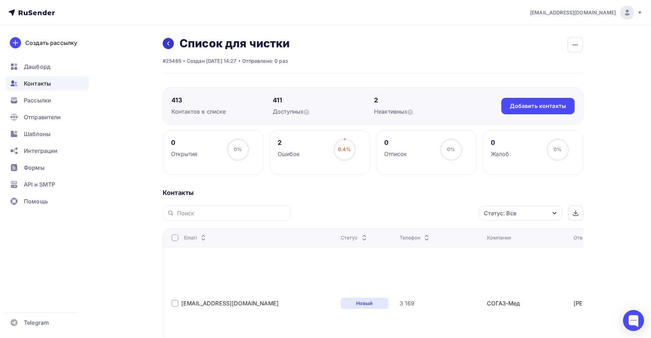
click at [169, 43] on icon at bounding box center [168, 44] width 6 height 6
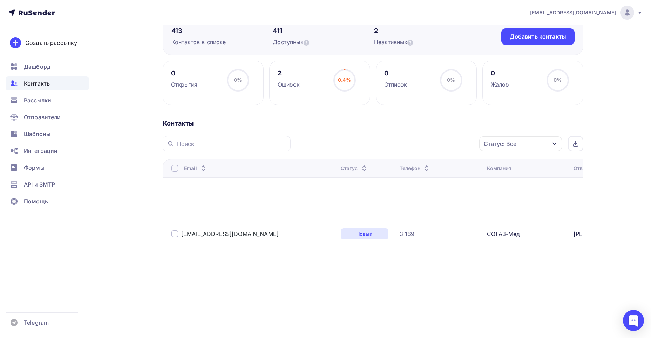
scroll to position [35, 0]
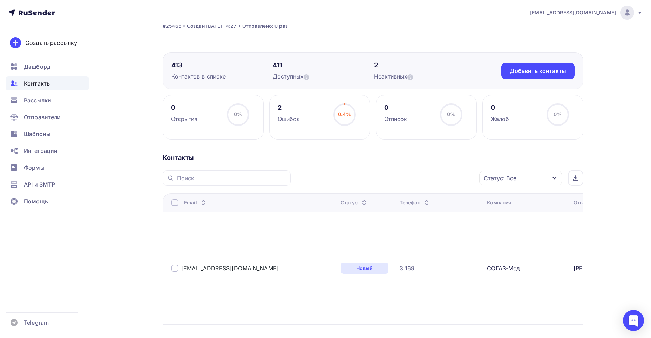
click at [542, 178] on div "Статус: Все" at bounding box center [520, 178] width 83 height 15
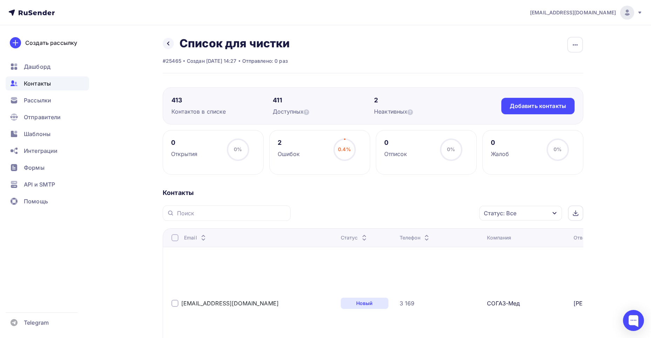
click at [519, 208] on div "Статус: Все" at bounding box center [520, 213] width 83 height 15
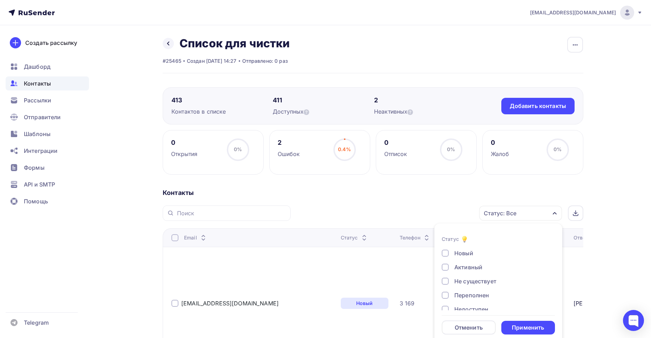
scroll to position [8, 0]
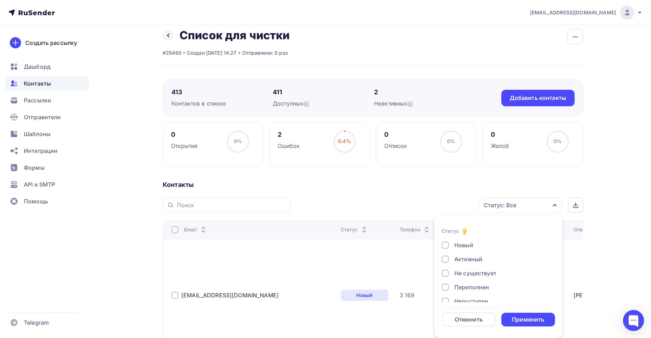
click at [483, 270] on div "Не существует" at bounding box center [475, 273] width 42 height 8
click at [483, 268] on div "Недоступен" at bounding box center [471, 266] width 34 height 8
click at [465, 277] on div "Отписан" at bounding box center [466, 280] width 24 height 8
click at [471, 295] on div "Отписан вручную" at bounding box center [479, 294] width 50 height 8
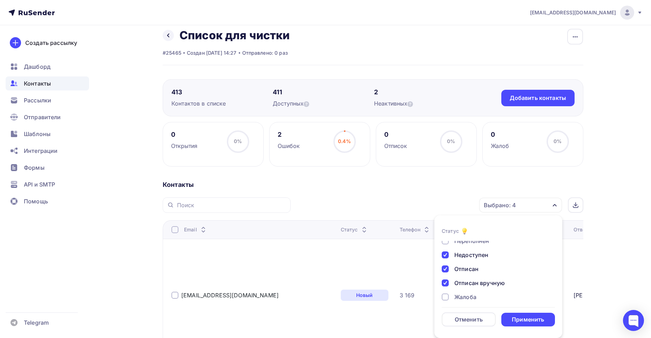
scroll to position [51, 0]
click at [469, 293] on div "Жалоба" at bounding box center [465, 292] width 22 height 8
click at [517, 321] on div "Применить" at bounding box center [528, 319] width 32 height 8
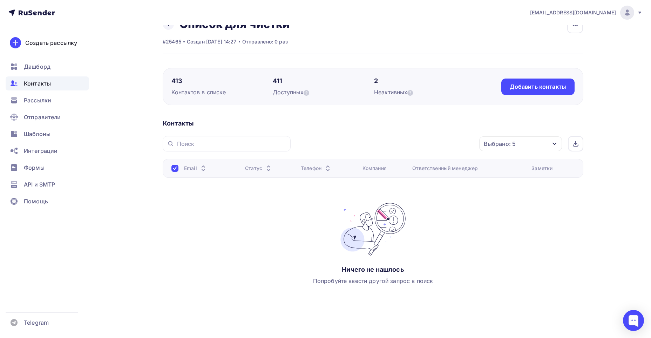
scroll to position [26, 0]
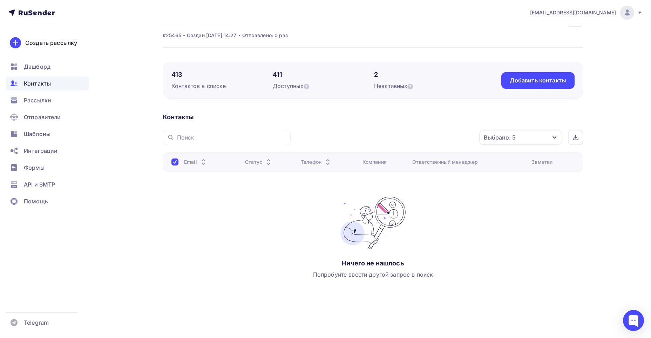
click at [533, 132] on div "Выбрано: 5" at bounding box center [520, 137] width 83 height 15
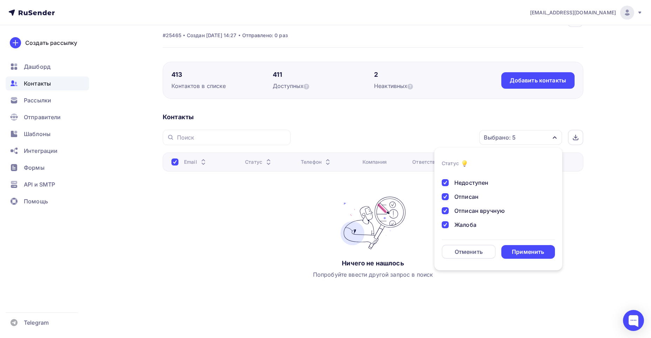
click at [461, 244] on form "Статус Новый Активный Не существует Переполнен Недоступен Отписан Отписан вручн…" at bounding box center [498, 209] width 113 height 100
click at [464, 255] on div "Отменить" at bounding box center [468, 251] width 28 height 8
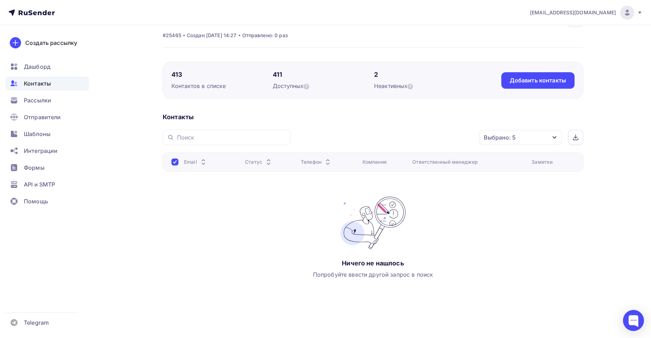
click at [489, 138] on div "Выбрано: 5" at bounding box center [500, 137] width 32 height 8
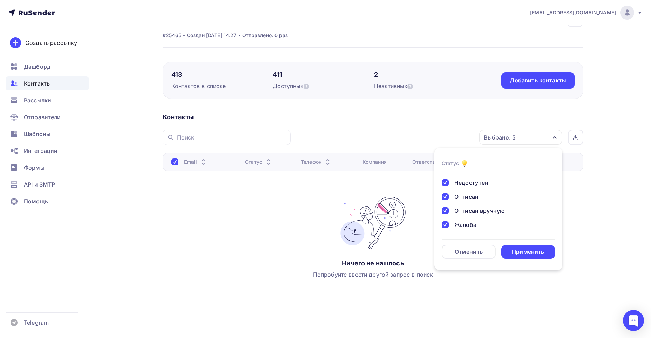
drag, startPoint x: 444, startPoint y: 183, endPoint x: 445, endPoint y: 192, distance: 9.1
click at [445, 184] on div at bounding box center [445, 182] width 7 height 7
drag, startPoint x: 444, startPoint y: 196, endPoint x: 447, endPoint y: 215, distance: 18.7
click at [444, 197] on div at bounding box center [445, 196] width 7 height 7
drag, startPoint x: 443, startPoint y: 207, endPoint x: 448, endPoint y: 225, distance: 18.1
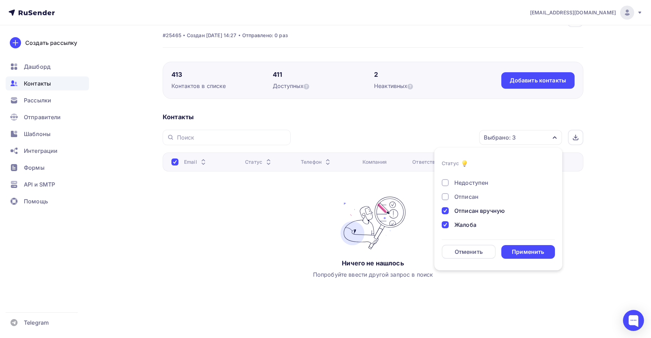
click at [443, 208] on div at bounding box center [445, 210] width 7 height 7
drag, startPoint x: 446, startPoint y: 223, endPoint x: 449, endPoint y: 220, distance: 4.2
click at [446, 223] on div at bounding box center [445, 224] width 7 height 7
click at [443, 204] on div at bounding box center [445, 205] width 7 height 7
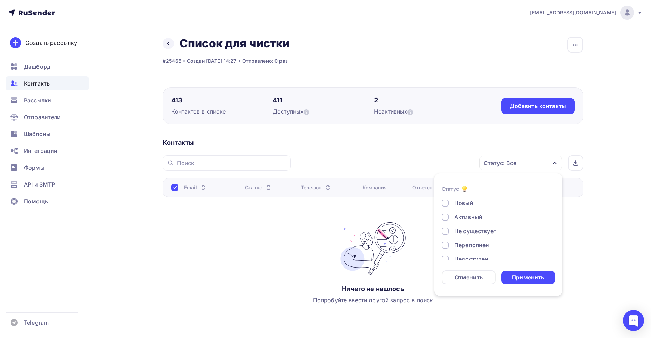
click at [443, 244] on div at bounding box center [445, 244] width 7 height 7
click at [525, 276] on div "Применить" at bounding box center [528, 277] width 32 height 8
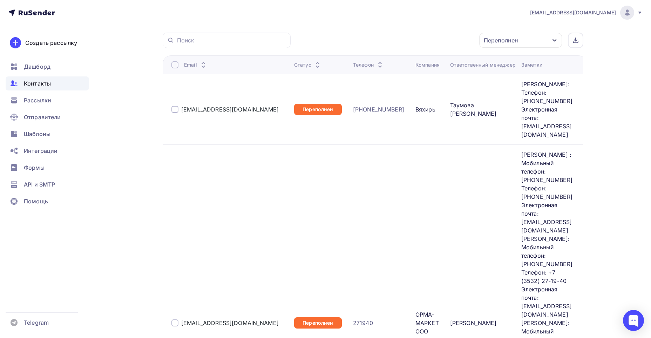
scroll to position [159, 0]
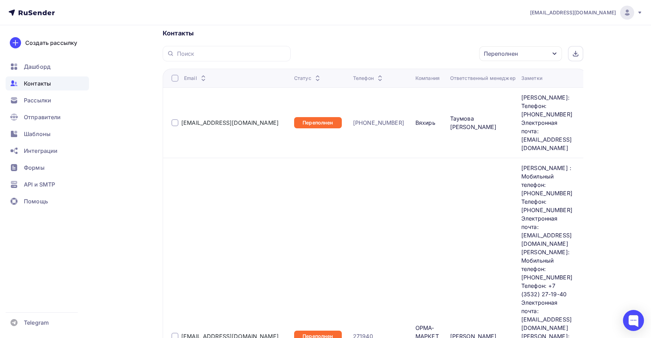
click at [517, 58] on div "Переполнен" at bounding box center [520, 53] width 83 height 15
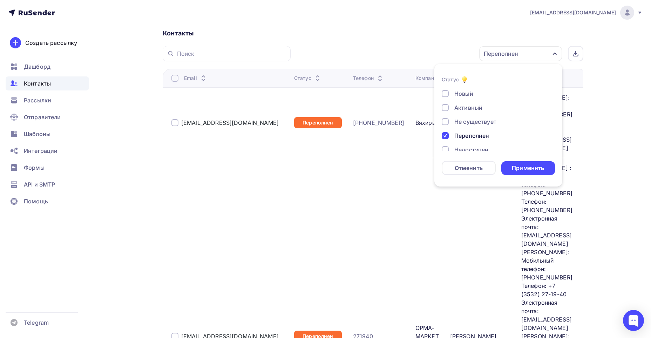
click at [448, 135] on div at bounding box center [445, 135] width 7 height 7
drag, startPoint x: 517, startPoint y: 165, endPoint x: 509, endPoint y: 163, distance: 7.7
click at [516, 165] on div "Применить" at bounding box center [528, 168] width 32 height 8
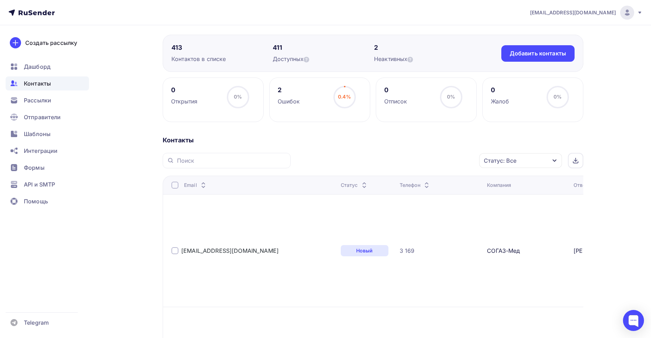
scroll to position [35, 0]
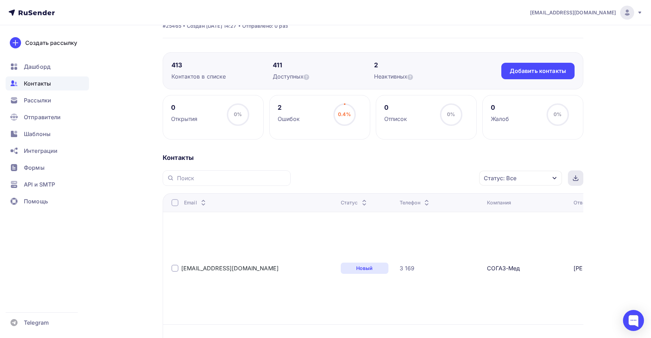
click at [575, 177] on icon at bounding box center [576, 178] width 6 height 6
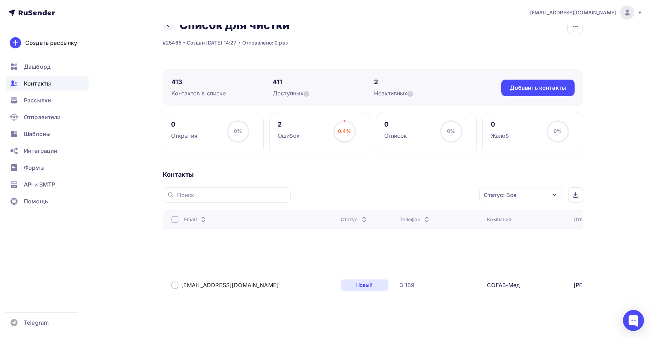
scroll to position [0, 0]
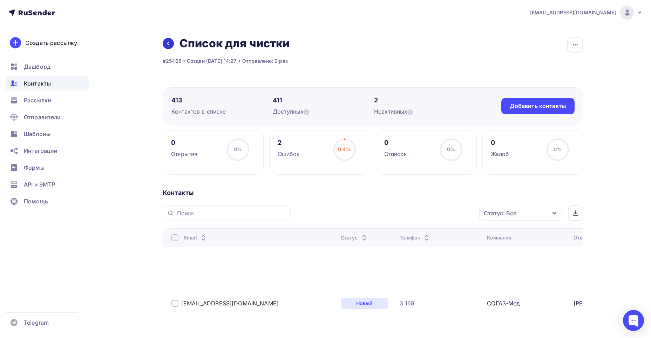
click at [169, 45] on icon at bounding box center [168, 44] width 2 height 4
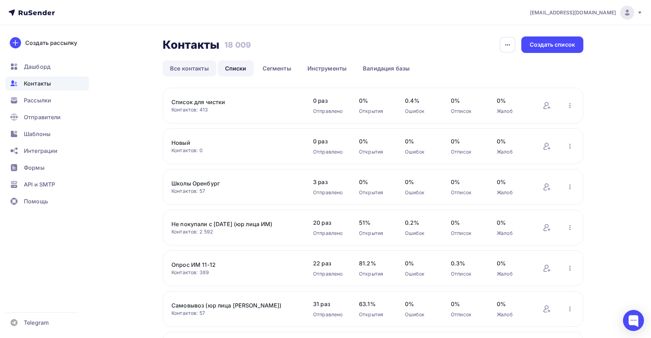
click at [202, 64] on link "Все контакты" at bounding box center [190, 68] width 54 height 16
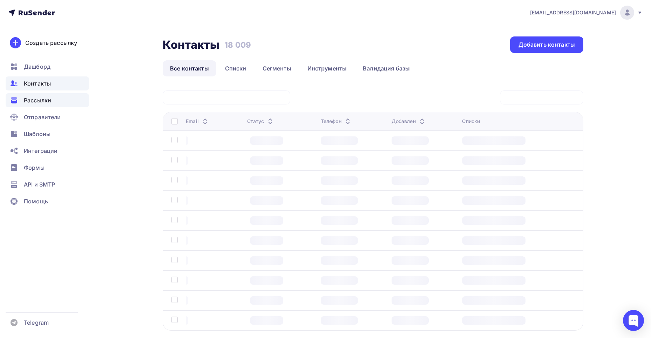
click at [41, 98] on span "Рассылки" at bounding box center [37, 100] width 27 height 8
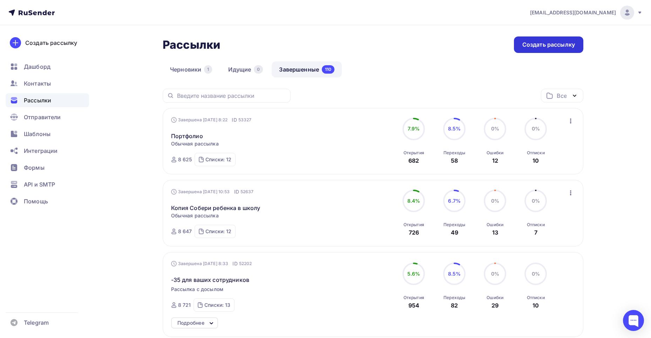
click at [557, 47] on div "Создать рассылку" at bounding box center [548, 45] width 53 height 8
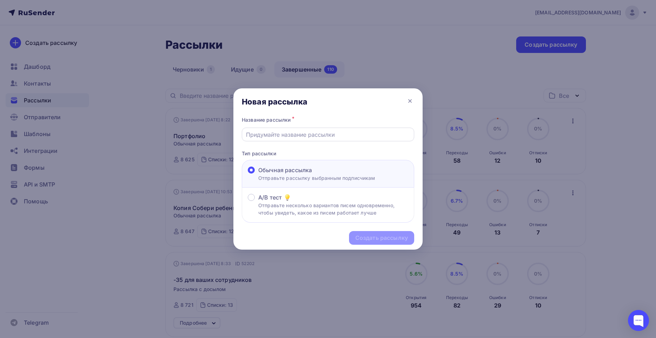
click at [300, 134] on input "text" at bounding box center [328, 134] width 164 height 8
type input "М"
type input "Презентация мебели"
click at [365, 240] on div "Создать рассылку" at bounding box center [381, 238] width 53 height 8
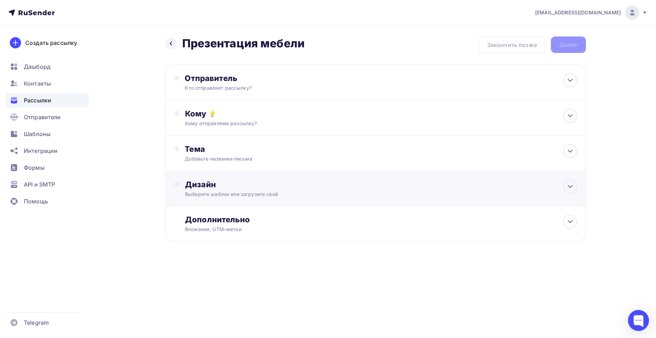
click at [287, 184] on div "Дизайн" at bounding box center [381, 184] width 392 height 10
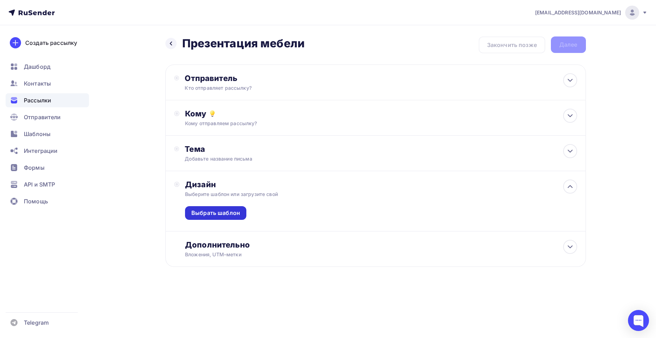
click at [233, 217] on div "Выбрать шаблон" at bounding box center [215, 213] width 61 height 14
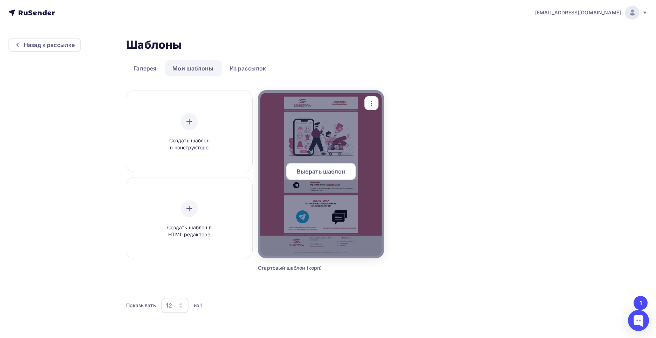
click at [328, 149] on div at bounding box center [321, 174] width 126 height 168
click at [322, 169] on span "Выбрать шаблон" at bounding box center [321, 171] width 49 height 8
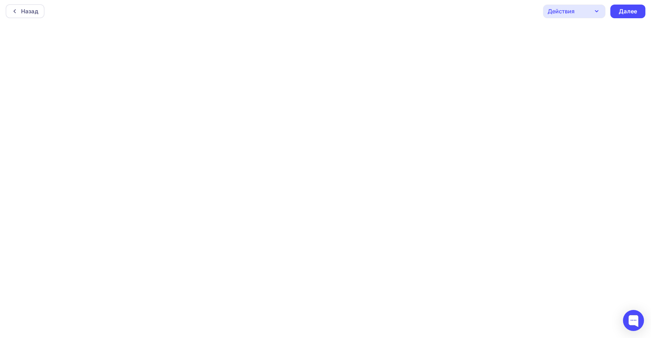
scroll to position [2, 0]
click at [620, 11] on div "Далее" at bounding box center [627, 11] width 18 height 8
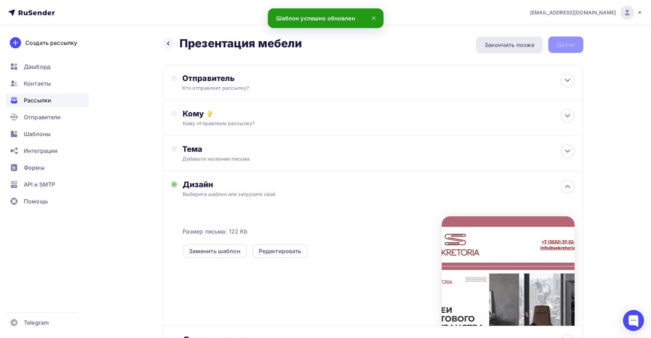
click at [519, 42] on div "Закончить позже" at bounding box center [509, 45] width 50 height 8
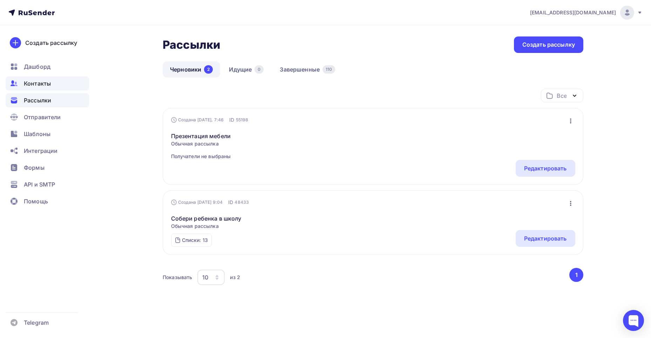
click at [33, 84] on span "Контакты" at bounding box center [37, 83] width 27 height 8
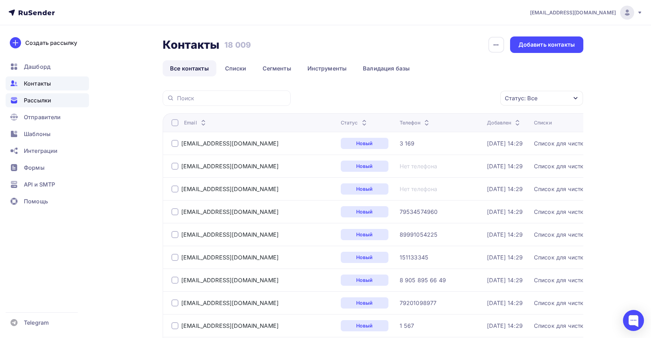
click at [34, 98] on span "Рассылки" at bounding box center [37, 100] width 27 height 8
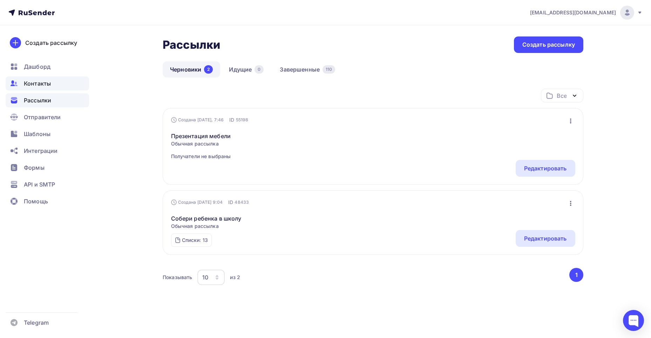
click at [56, 87] on div "Контакты" at bounding box center [47, 83] width 83 height 14
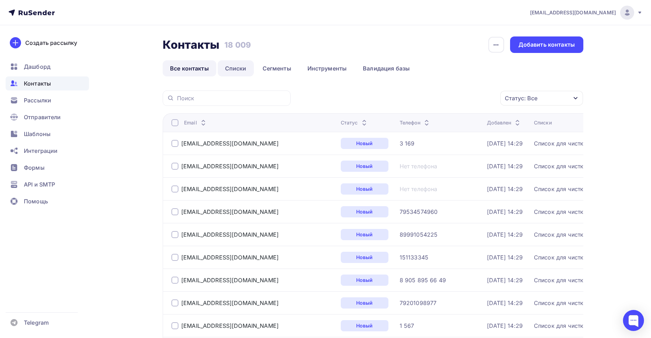
click at [231, 68] on link "Списки" at bounding box center [236, 68] width 36 height 16
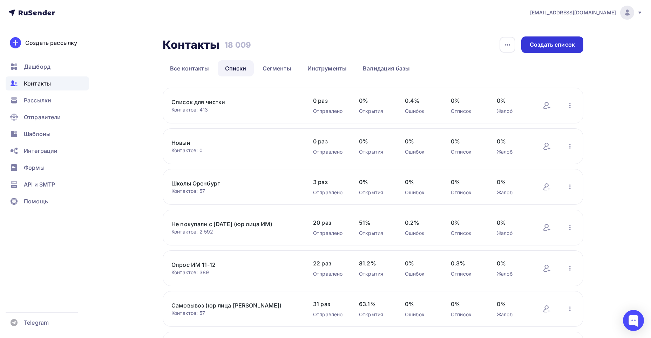
click at [548, 39] on div "Создать список" at bounding box center [552, 44] width 62 height 16
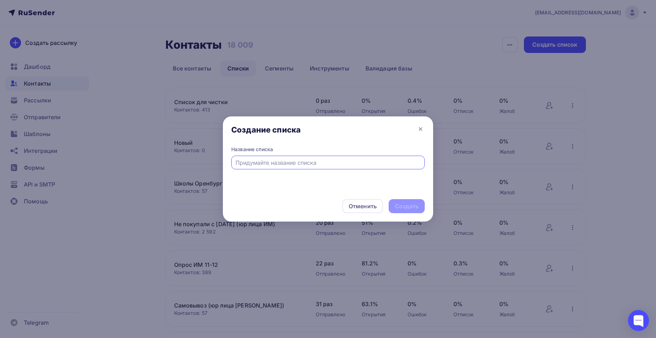
type input "Р"
type input "Менеджеры 1"
click at [402, 210] on div "Создать" at bounding box center [406, 206] width 23 height 8
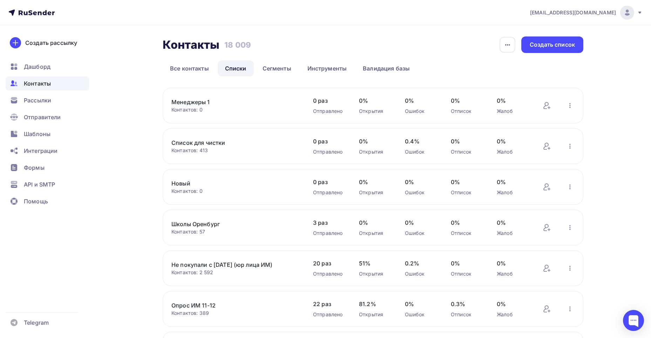
click at [199, 102] on link "Менеджеры 1" at bounding box center [230, 102] width 119 height 8
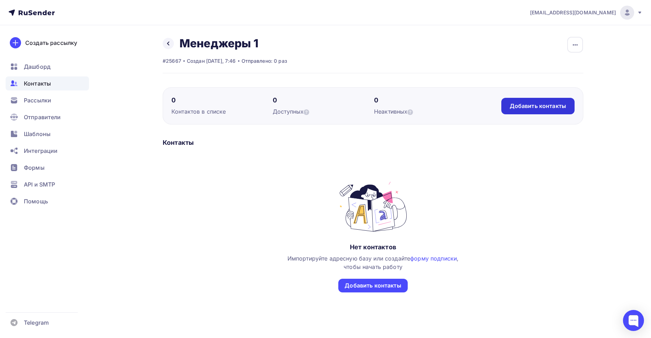
click at [545, 103] on div "Добавить контакты" at bounding box center [537, 106] width 56 height 8
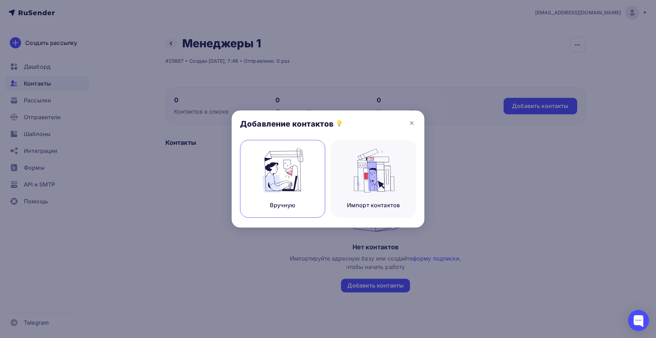
click at [304, 175] on img at bounding box center [282, 170] width 47 height 44
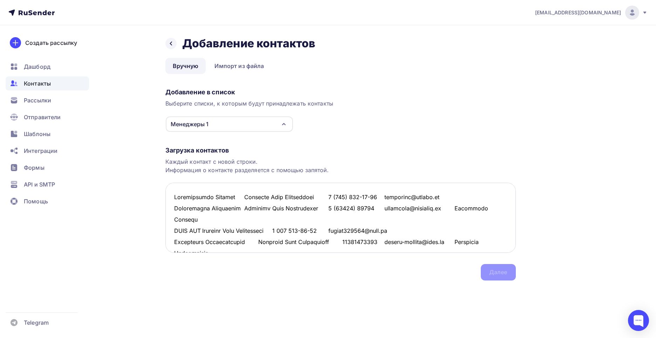
scroll to position [3278, 0]
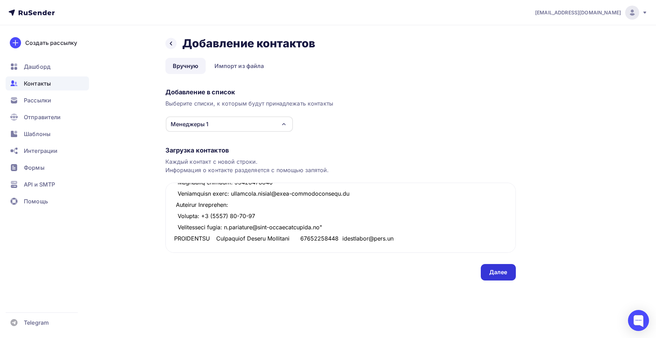
type textarea "Птицефабрика Гайская Терехина Инна Геннадиевна 8 (353) 626-55-66 gayfasnab@yand…"
click at [488, 272] on div "Далее" at bounding box center [498, 272] width 35 height 16
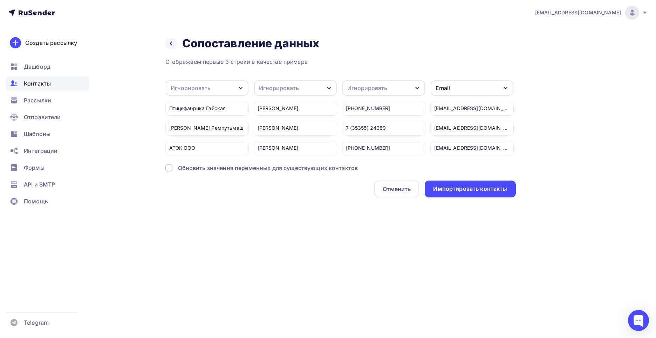
click at [223, 84] on div "Игнорировать" at bounding box center [207, 87] width 83 height 15
click at [192, 165] on div "Создать поле" at bounding box center [195, 160] width 49 height 18
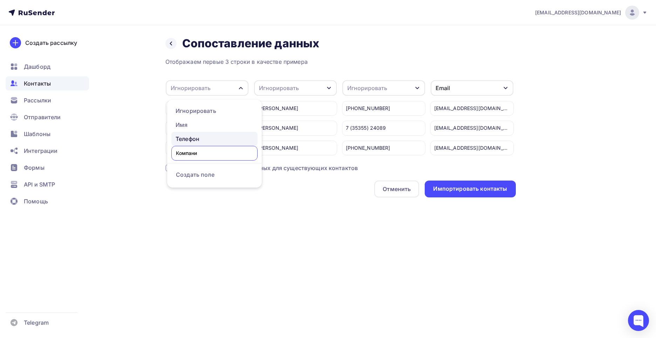
type input "Компания"
click at [206, 178] on div "Отображаем первые 3 строки в качестве примера Игнорировать Игнорировать Имя Тел…" at bounding box center [340, 127] width 350 height 140
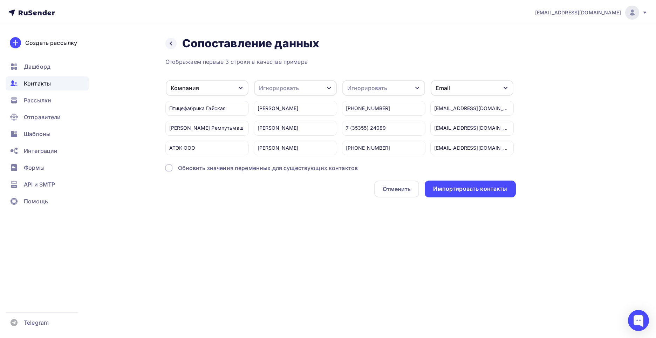
click at [287, 91] on div "Игнорировать" at bounding box center [279, 88] width 40 height 8
click at [279, 163] on div "Создать поле" at bounding box center [282, 160] width 49 height 18
type input "Ответственный"
click at [275, 178] on div "Отображаем первые 3 строки в качестве примера Компания Игнорировать Имя Телефон…" at bounding box center [340, 127] width 350 height 140
click at [358, 88] on div "Игнорировать" at bounding box center [367, 88] width 40 height 8
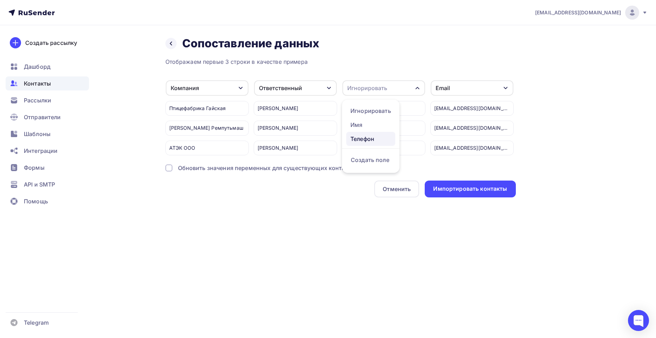
drag, startPoint x: 360, startPoint y: 136, endPoint x: 372, endPoint y: 125, distance: 16.1
click at [361, 136] on div "Телефон" at bounding box center [370, 139] width 41 height 8
click at [460, 89] on div "Email" at bounding box center [472, 87] width 83 height 15
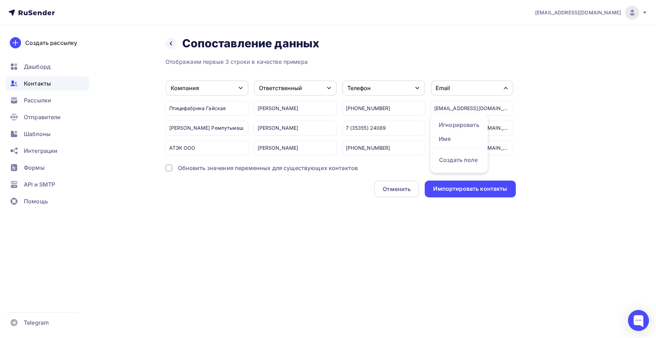
click at [460, 60] on div "Отображаем первые 3 строки в качестве примера" at bounding box center [340, 61] width 350 height 8
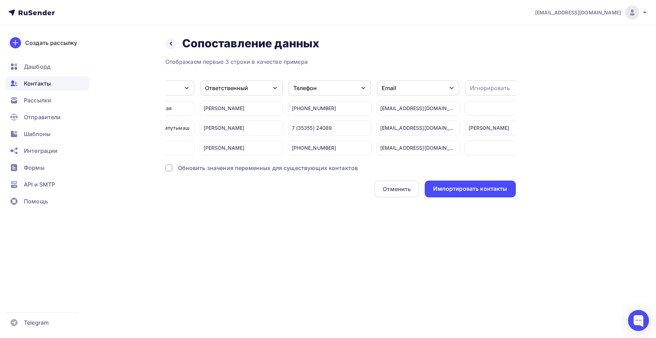
scroll to position [0, 86]
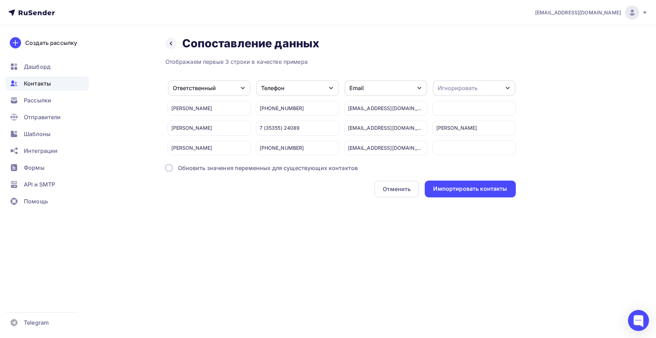
click at [476, 85] on div "Игнорировать" at bounding box center [458, 88] width 40 height 8
click at [465, 163] on div "Создать поле" at bounding box center [461, 160] width 49 height 18
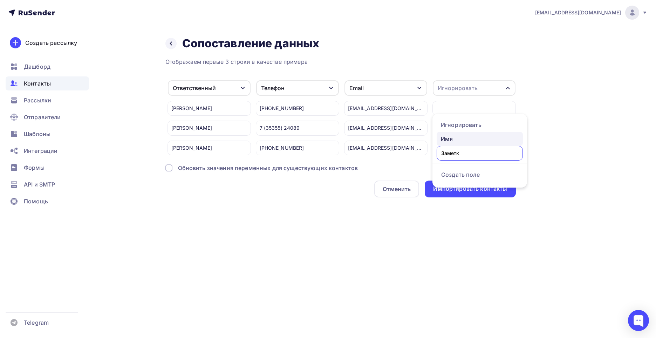
type input "Заметки"
click at [456, 179] on div "Отображаем первые 3 строки в качестве примера Компания Игнорировать Имя Создать…" at bounding box center [340, 127] width 350 height 140
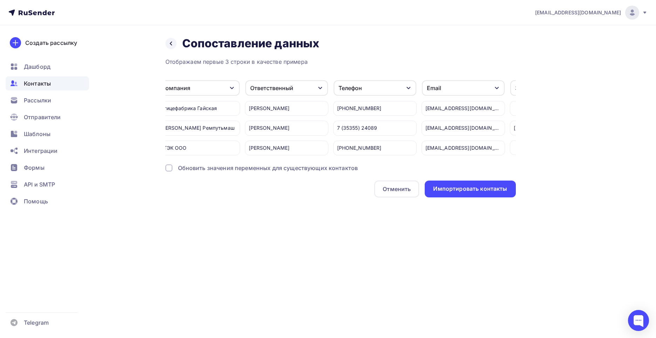
scroll to position [0, 0]
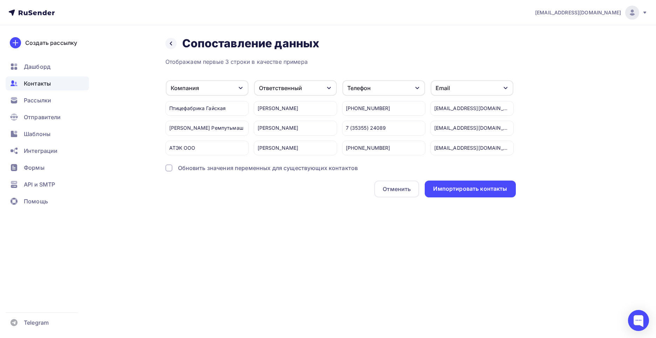
click at [207, 172] on div "Обновить значения переменных для существующих контактов" at bounding box center [268, 168] width 180 height 8
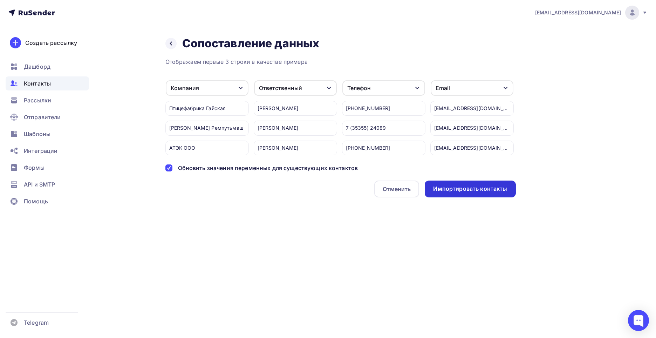
click at [447, 193] on div "Импортировать контакты" at bounding box center [470, 189] width 74 height 8
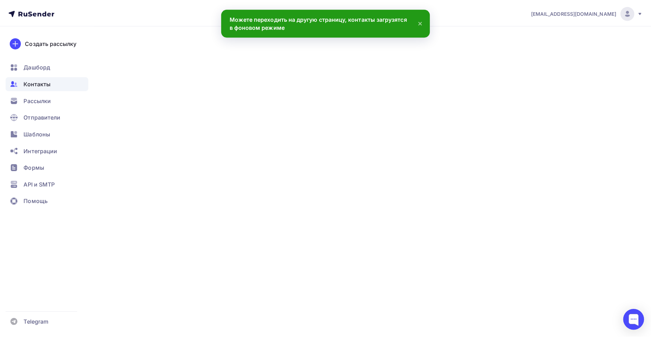
scroll to position [3289, 0]
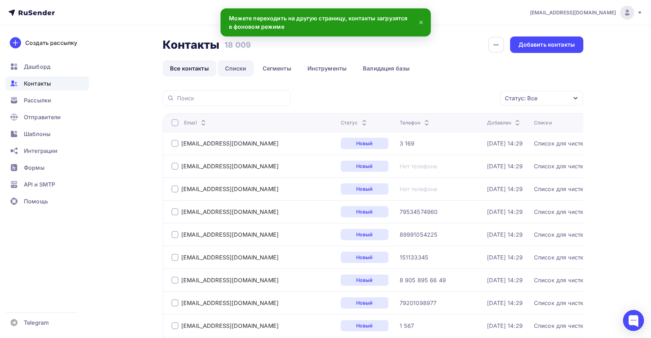
click at [232, 71] on link "Списки" at bounding box center [236, 68] width 36 height 16
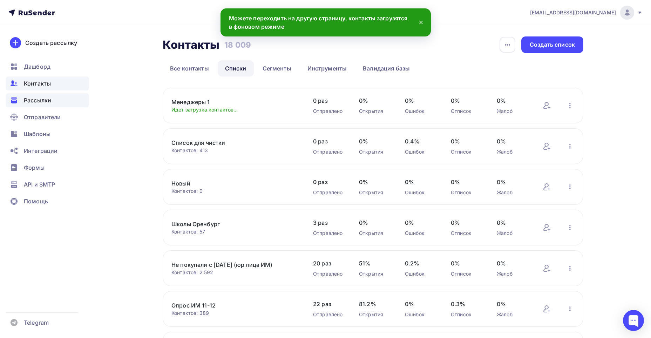
click at [58, 101] on div "Рассылки" at bounding box center [47, 100] width 83 height 14
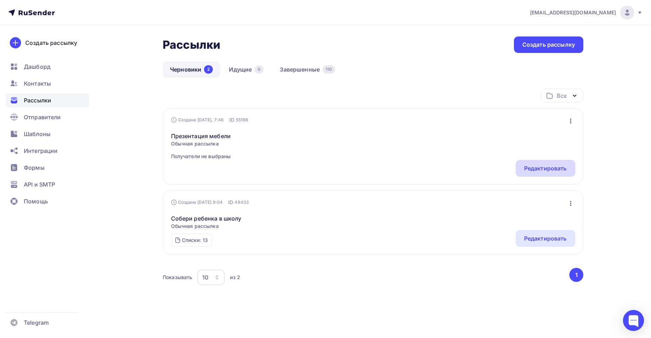
click at [531, 167] on div "Редактировать" at bounding box center [545, 168] width 43 height 8
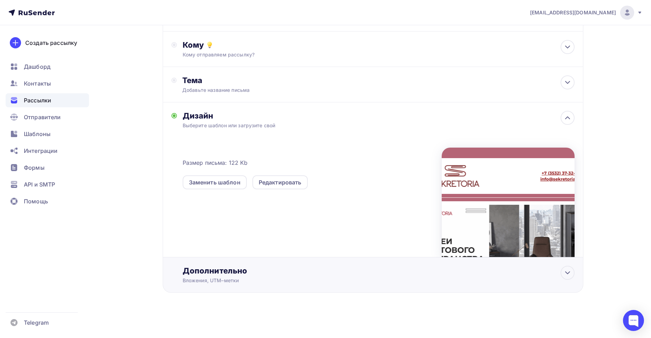
click at [278, 275] on div "Дополнительно" at bounding box center [379, 271] width 392 height 10
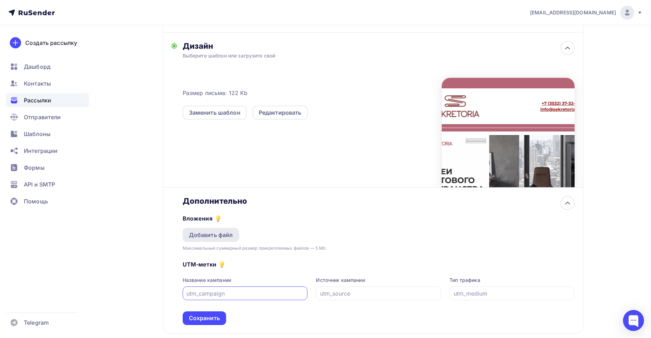
click at [230, 237] on div "Добавить файл" at bounding box center [211, 235] width 44 height 8
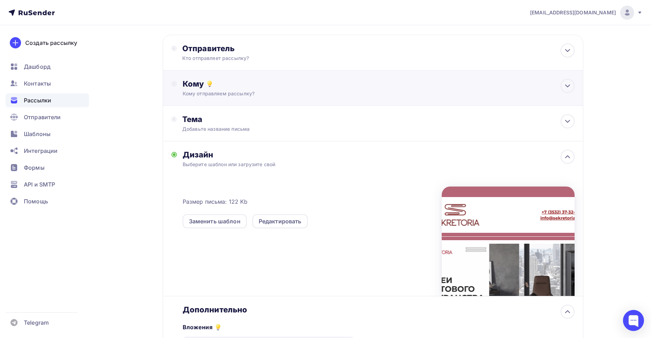
scroll to position [0, 0]
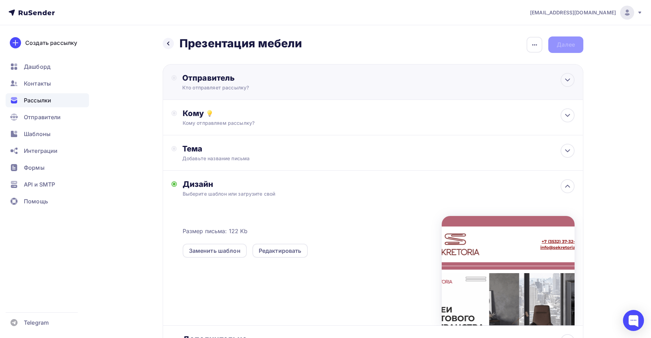
click at [252, 90] on div "Кто отправляет рассылку?" at bounding box center [250, 87] width 137 height 7
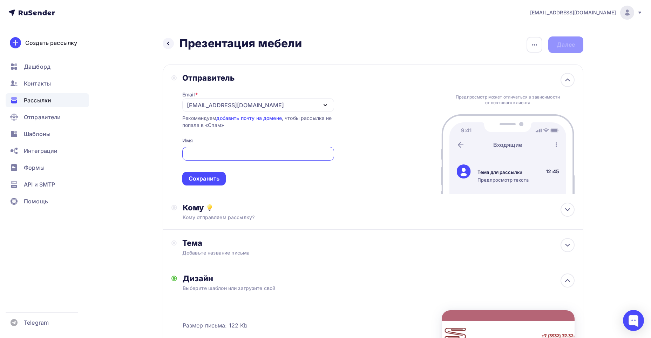
scroll to position [6, 0]
click at [253, 97] on div "Email * market@sekretoria.ru info@mail-sekretoria.ru market@sekretoria.ru Добав…" at bounding box center [258, 134] width 152 height 103
click at [240, 108] on div "[EMAIL_ADDRESS][DOMAIN_NAME]" at bounding box center [235, 105] width 97 height 8
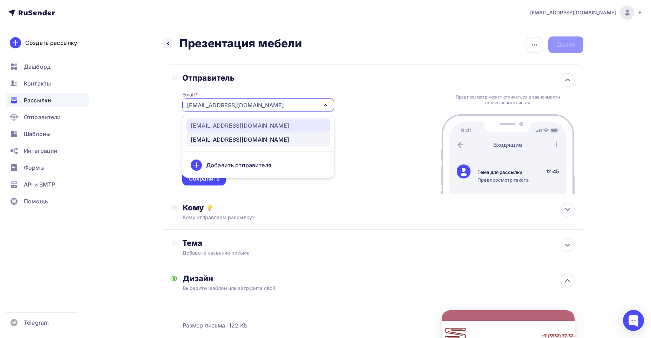
drag, startPoint x: 242, startPoint y: 123, endPoint x: 245, endPoint y: 127, distance: 4.5
click at [242, 123] on div "info@mail-sekretoria.ru" at bounding box center [240, 125] width 98 height 8
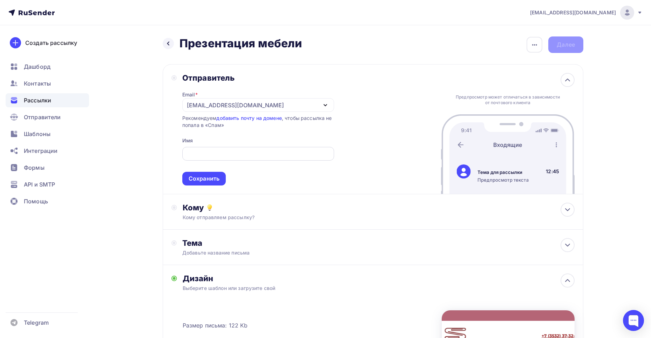
click at [257, 158] on div at bounding box center [258, 154] width 152 height 14
click at [253, 151] on input "text" at bounding box center [258, 154] width 144 height 8
type input "Sekretoria"
click at [216, 170] on span "Sekretoria Сохранить" at bounding box center [258, 164] width 152 height 41
click at [217, 175] on div "Сохранить" at bounding box center [204, 179] width 31 height 8
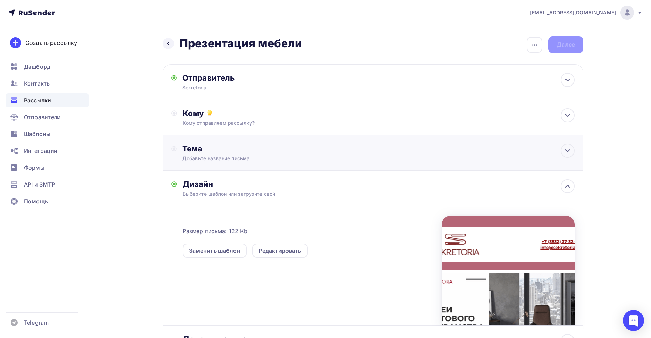
click at [251, 163] on div "Тема Добавьте название письма Тема * Рекомендуем использовать не более 150 симв…" at bounding box center [373, 152] width 420 height 35
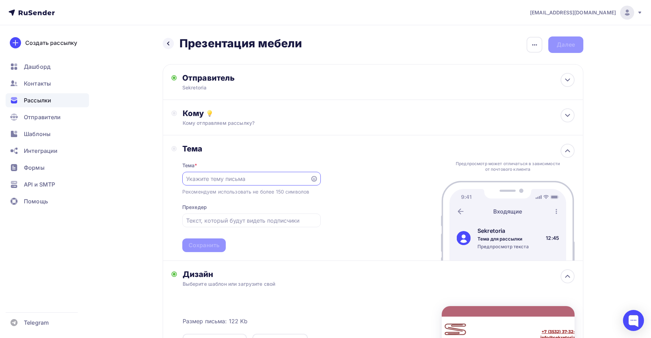
click at [318, 183] on div at bounding box center [251, 179] width 138 height 14
click at [316, 179] on icon at bounding box center [314, 179] width 6 height 6
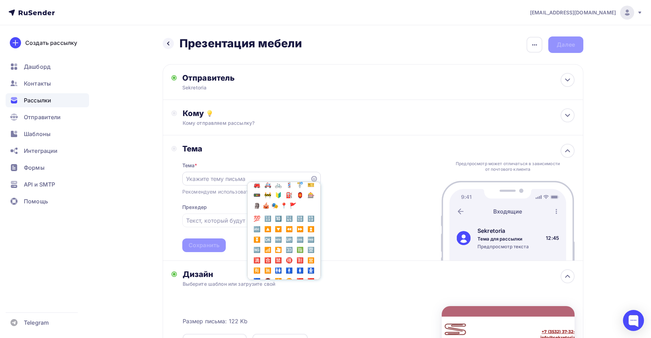
scroll to position [966, 0]
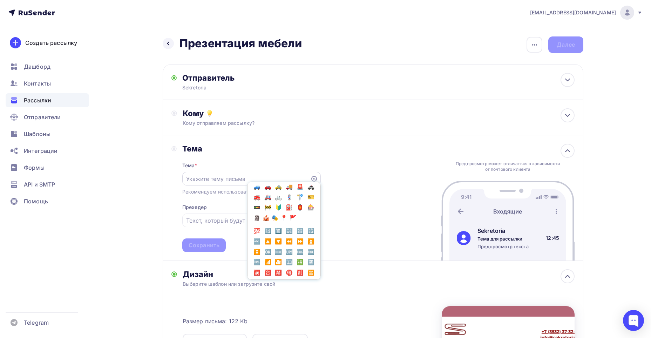
click at [295, 171] on span "🚀" at bounding box center [299, 165] width 9 height 11
click at [233, 178] on input "🚀" at bounding box center [246, 179] width 120 height 8
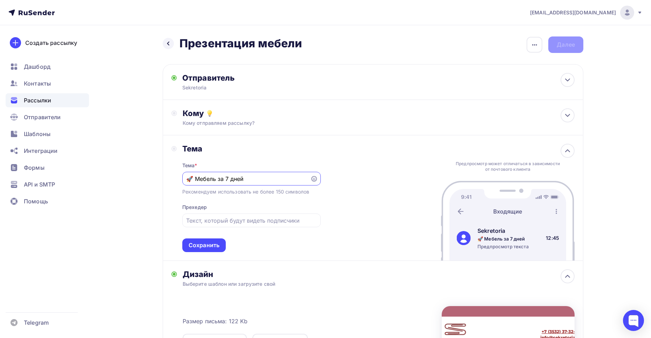
paste input "–"
type input "🚀 Мебель за 7 дней – без ожидания и стресса!"
click at [219, 243] on div "Сохранить" at bounding box center [204, 245] width 31 height 8
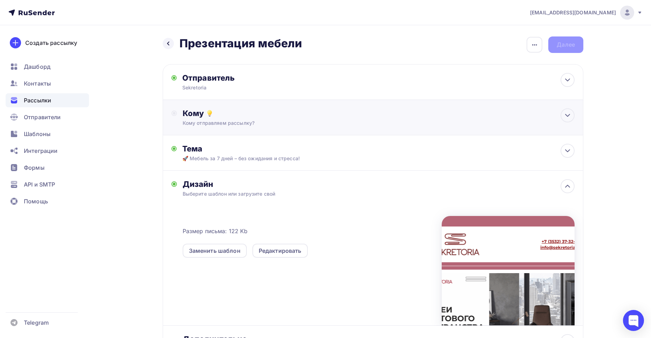
click at [220, 106] on div "Кому Кому отправляем рассылку? Списки получателей Выберите список Все списки id…" at bounding box center [373, 117] width 420 height 35
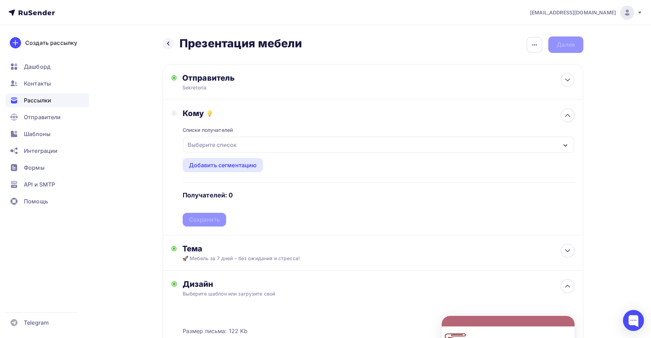
click at [208, 146] on div "Выберите список" at bounding box center [212, 144] width 55 height 13
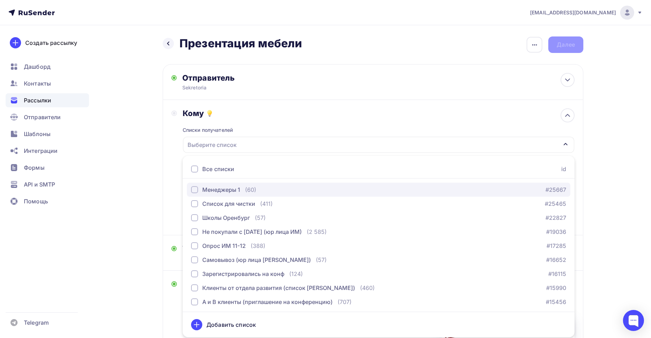
click at [194, 188] on div "button" at bounding box center [194, 189] width 7 height 7
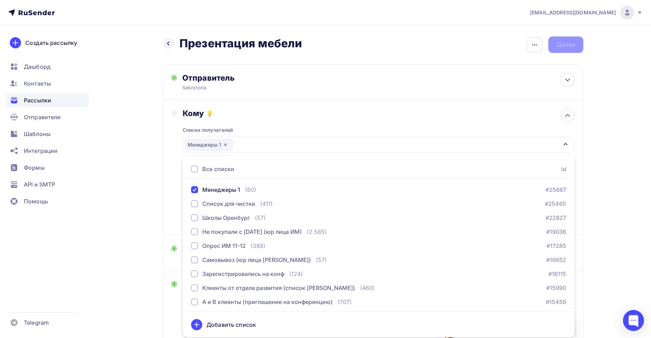
click at [265, 121] on div "Списки получателей Менеджеры 1 Все списки id Менеджеры 1 (60) #25667 Список для…" at bounding box center [379, 172] width 392 height 108
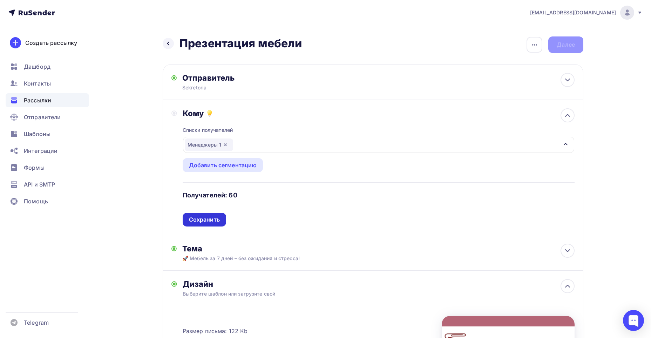
click at [217, 220] on div "Сохранить" at bounding box center [204, 220] width 31 height 8
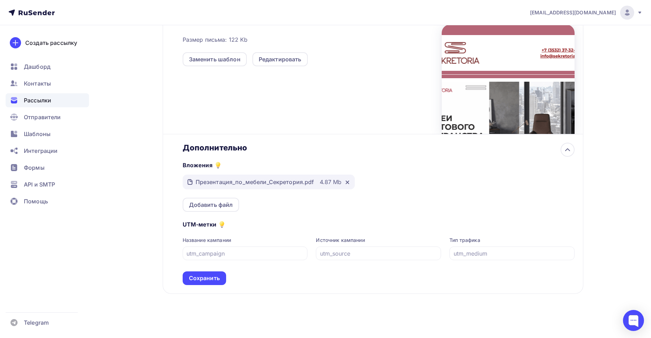
scroll to position [192, 0]
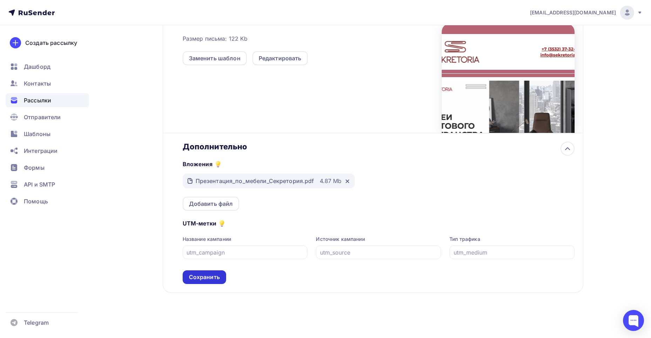
click at [217, 275] on div "Сохранить" at bounding box center [204, 277] width 31 height 8
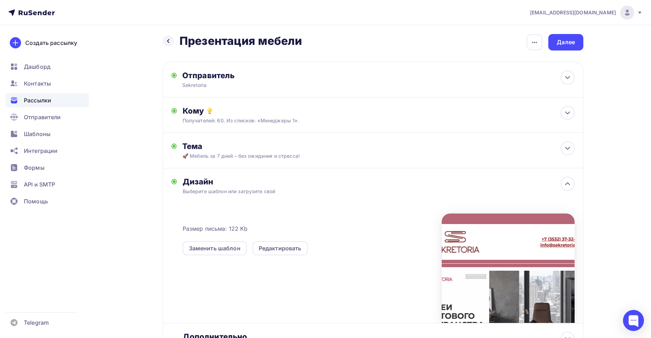
scroll to position [0, 0]
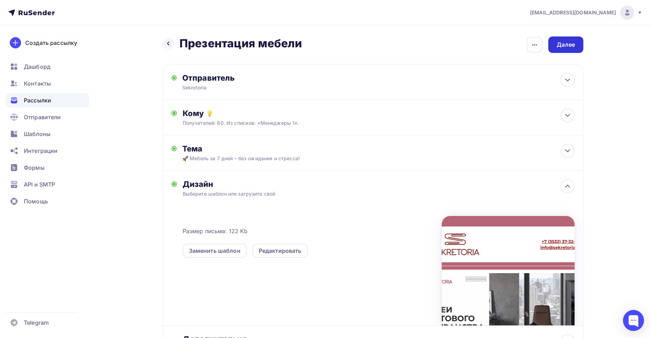
click at [561, 40] on div "Далее" at bounding box center [565, 44] width 35 height 16
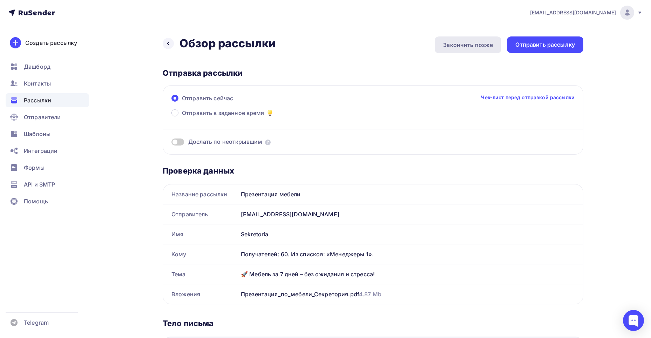
click at [442, 49] on div "Закончить позже" at bounding box center [468, 44] width 67 height 17
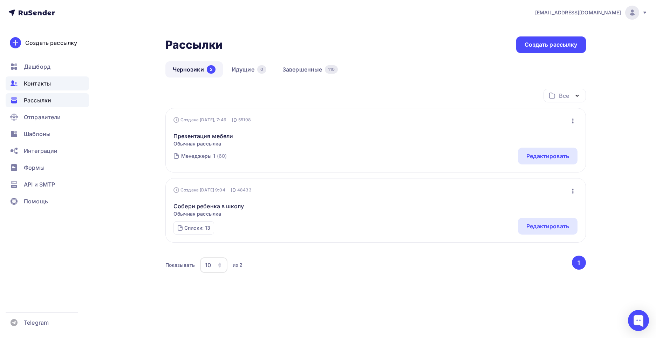
click at [49, 82] on span "Контакты" at bounding box center [37, 83] width 27 height 8
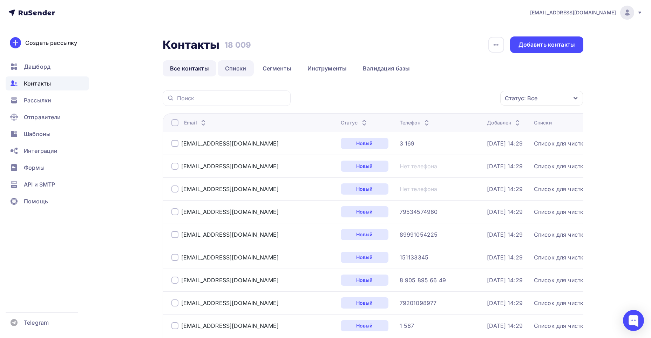
click at [229, 66] on link "Списки" at bounding box center [236, 68] width 36 height 16
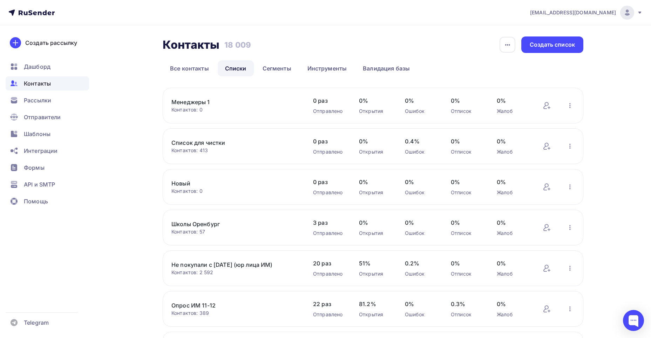
click at [193, 103] on link "Менеджеры 1" at bounding box center [230, 102] width 119 height 8
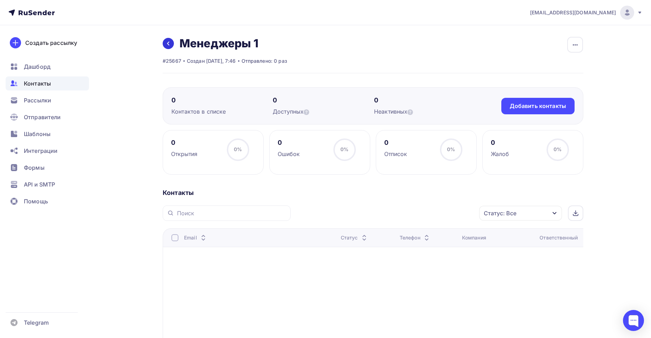
click at [165, 41] on link at bounding box center [168, 43] width 11 height 11
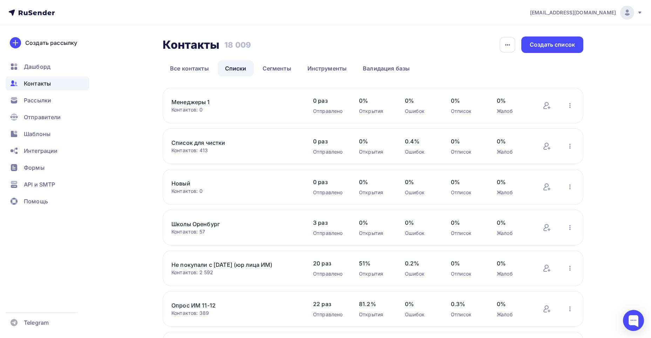
click at [184, 101] on link "Менеджеры 1" at bounding box center [230, 102] width 119 height 8
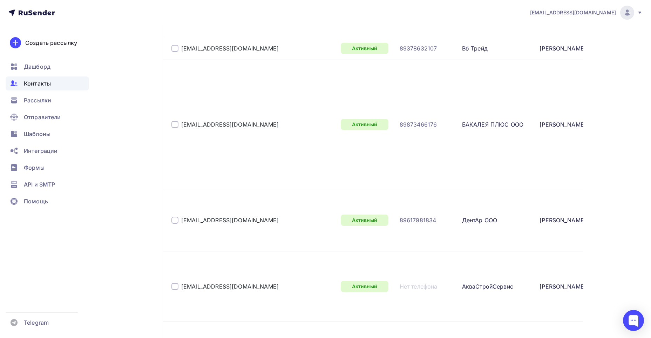
scroll to position [3474, 0]
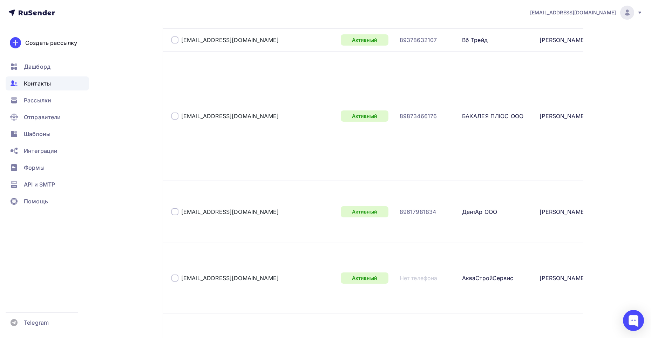
click at [56, 88] on div "Контакты" at bounding box center [47, 83] width 83 height 14
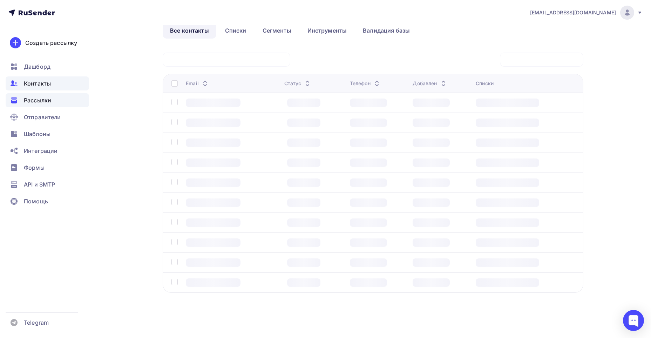
click at [52, 106] on div "Рассылки" at bounding box center [47, 100] width 83 height 14
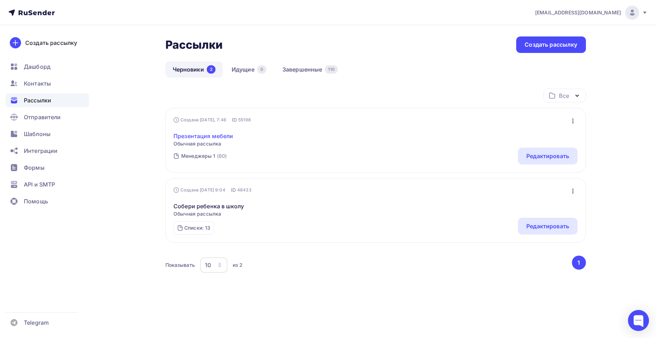
click at [207, 138] on link "Презентация мебели" at bounding box center [203, 136] width 60 height 8
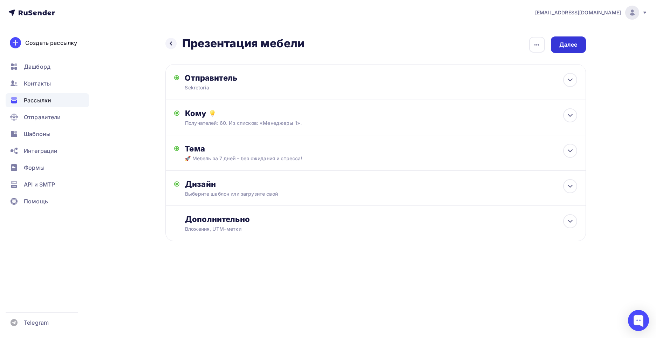
click at [578, 47] on div "Далее" at bounding box center [568, 44] width 35 height 16
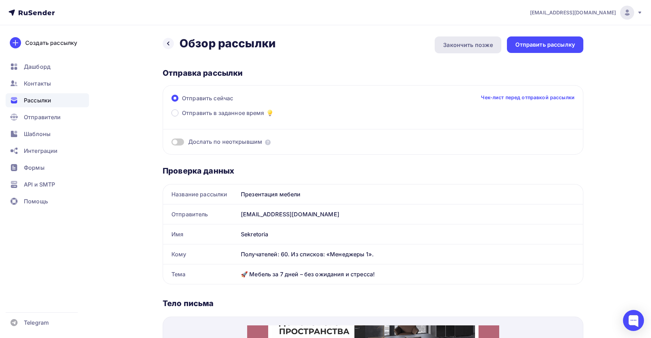
click at [463, 46] on div "Закончить позже" at bounding box center [468, 45] width 50 height 8
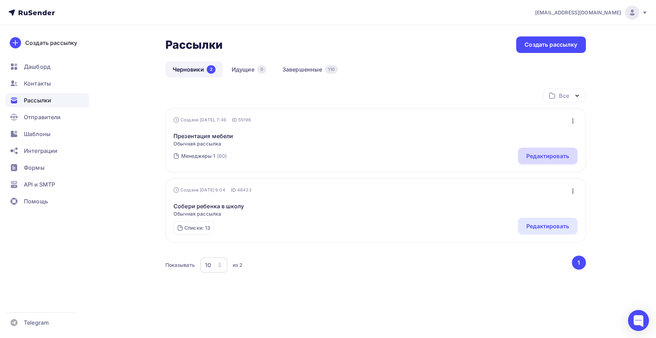
click at [535, 155] on div "Редактировать" at bounding box center [547, 156] width 43 height 8
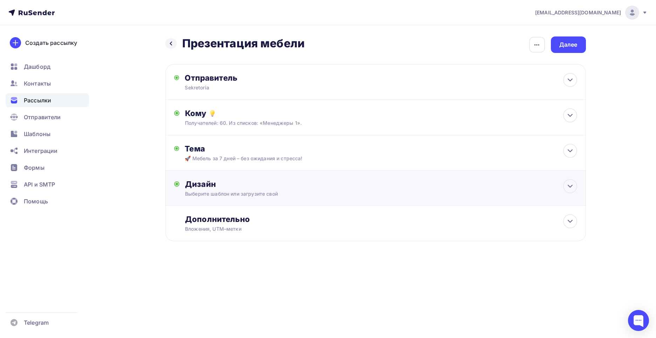
drag, startPoint x: 256, startPoint y: 190, endPoint x: 259, endPoint y: 187, distance: 4.2
click at [255, 190] on div "Дизайн Выберите шаблон или загрузите свой Размер письма: 122 Kb Заменить шаблон…" at bounding box center [381, 188] width 392 height 18
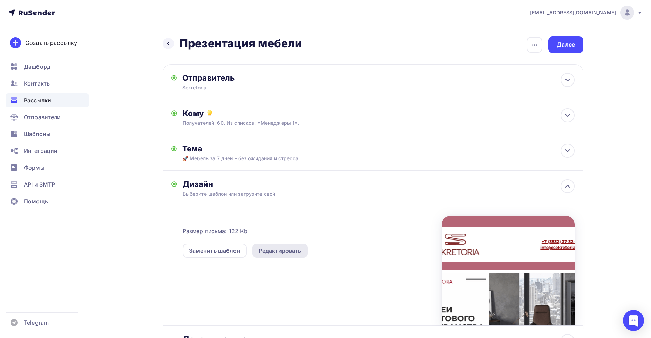
click at [282, 253] on div "Редактировать" at bounding box center [280, 250] width 43 height 8
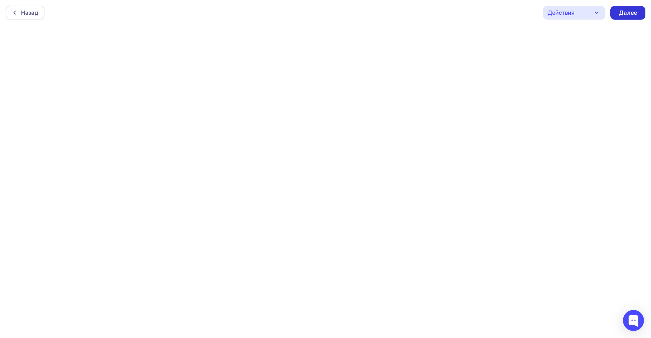
click at [631, 12] on div "Далее" at bounding box center [627, 13] width 18 height 8
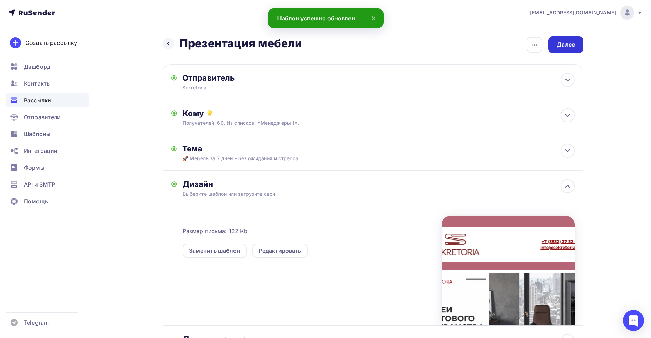
click at [553, 45] on div "Далее" at bounding box center [565, 44] width 35 height 16
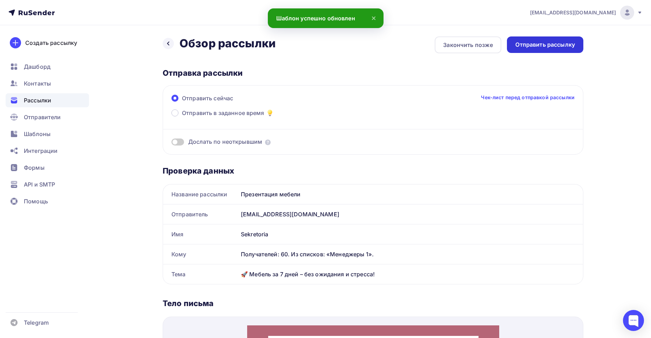
click at [540, 42] on div "Отправить рассылку" at bounding box center [545, 45] width 60 height 8
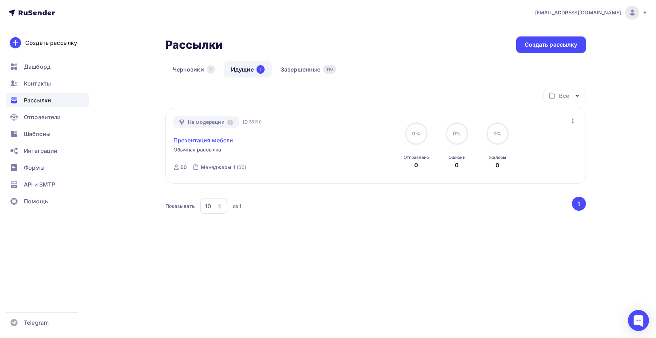
click at [208, 140] on link "Презентация мебели" at bounding box center [203, 140] width 60 height 8
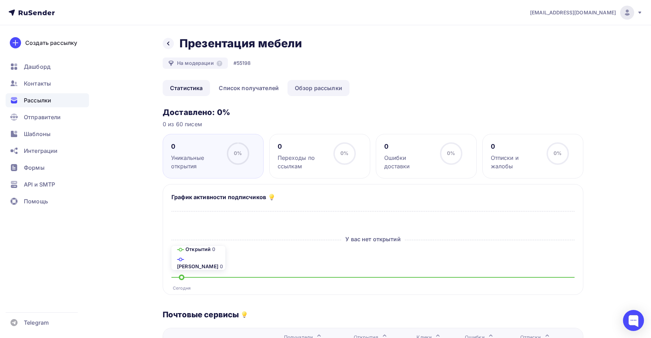
click at [307, 90] on link "Обзор рассылки" at bounding box center [318, 88] width 62 height 16
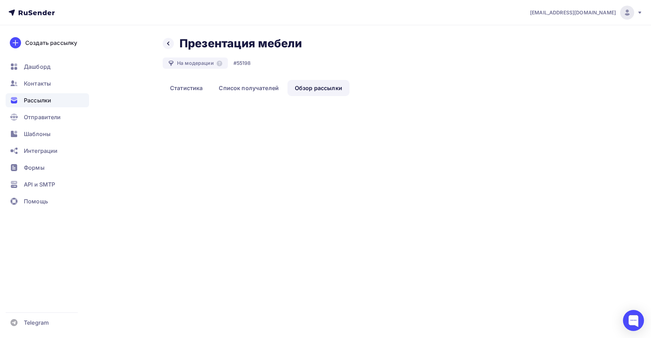
click at [298, 88] on link "Обзор рассылки" at bounding box center [318, 88] width 62 height 16
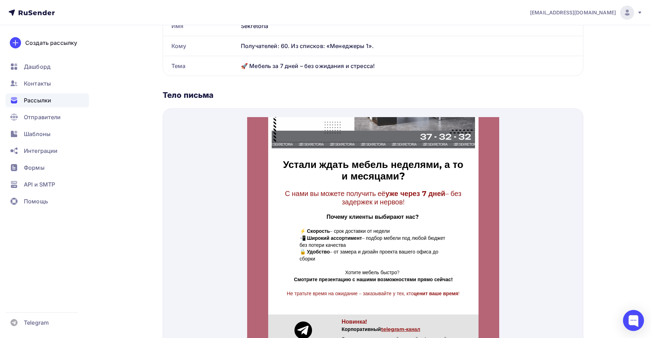
scroll to position [140, 0]
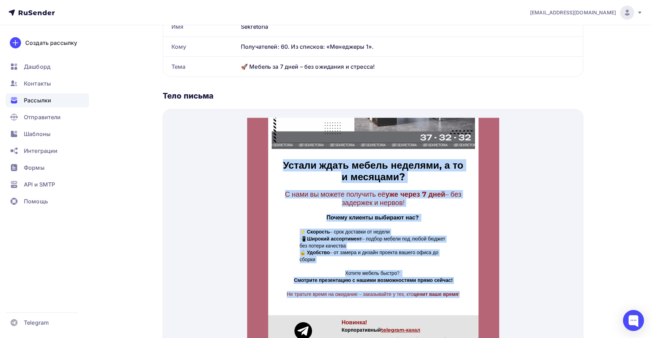
drag, startPoint x: 280, startPoint y: 156, endPoint x: 466, endPoint y: 290, distance: 229.5
click at [466, 290] on div "Устали ждать мебель неделями, а то и месяцами? С нами вы можете получить её уже…" at bounding box center [373, 165] width 210 height 284
copy div "Устали ждать мебель неделями, а то и месяцами? С нами вы можете получить её уже…"
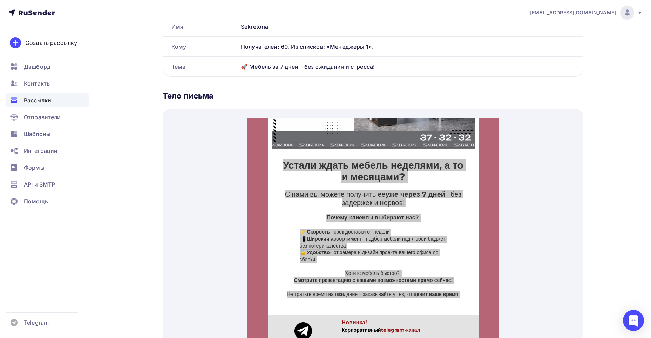
click at [70, 101] on div "Рассылки" at bounding box center [47, 100] width 83 height 14
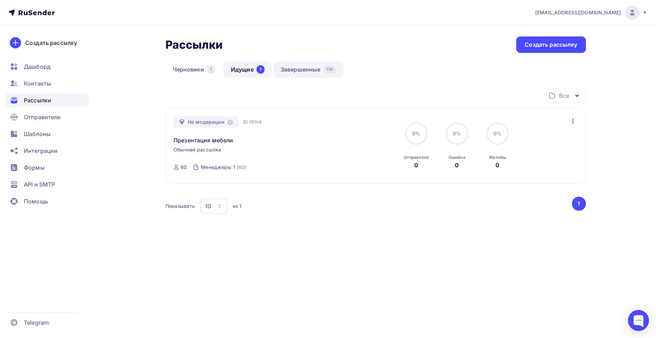
click at [301, 68] on link "Завершенные 110" at bounding box center [308, 69] width 70 height 16
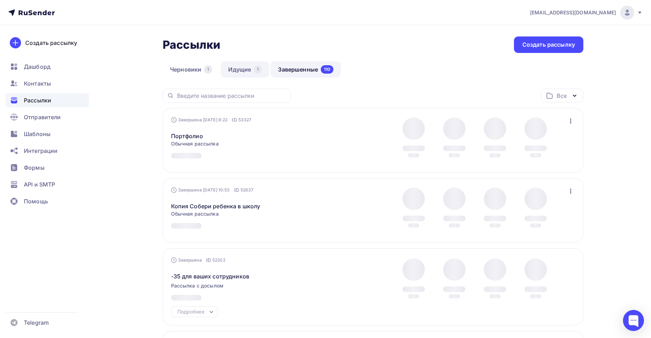
click at [241, 73] on link "Идущие 1" at bounding box center [245, 69] width 48 height 16
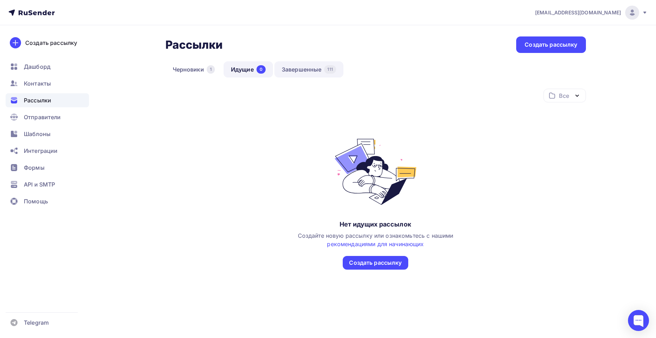
click at [288, 67] on link "Завершенные 111" at bounding box center [308, 69] width 69 height 16
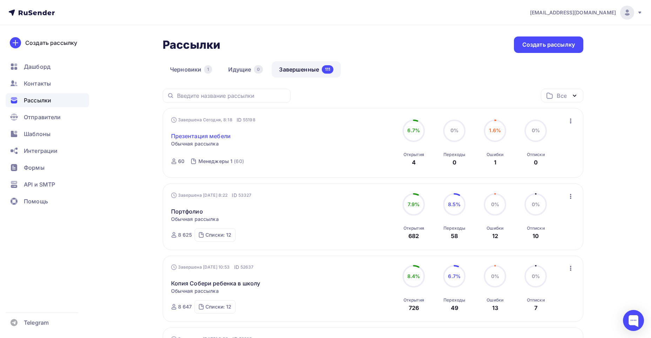
click at [230, 134] on link "Презентация мебели" at bounding box center [201, 136] width 60 height 8
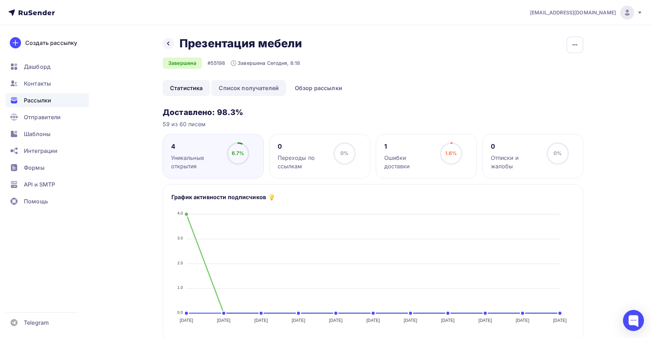
click at [233, 90] on link "Список получателей" at bounding box center [248, 88] width 75 height 16
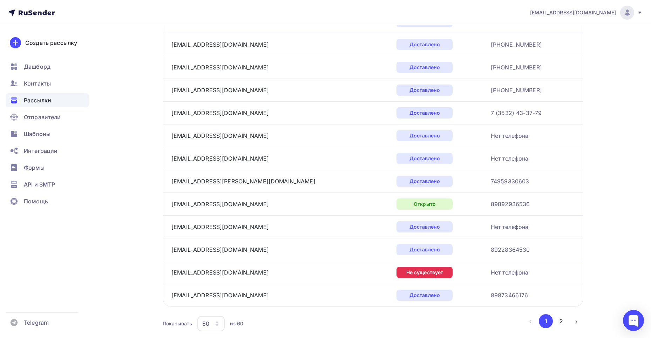
scroll to position [1004, 0]
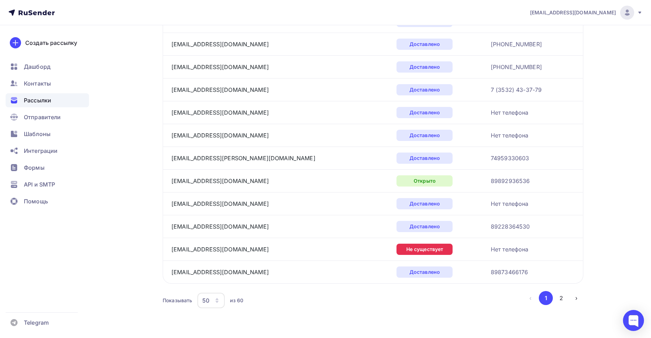
click at [221, 303] on div "50" at bounding box center [210, 300] width 27 height 15
click at [214, 276] on div "100" at bounding box center [238, 278] width 67 height 8
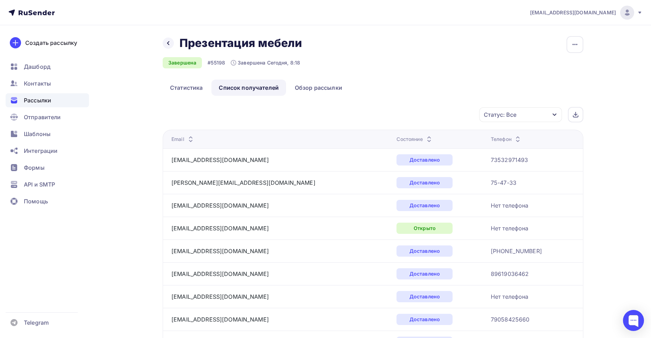
scroll to position [0, 0]
click at [41, 85] on span "Контакты" at bounding box center [37, 83] width 27 height 8
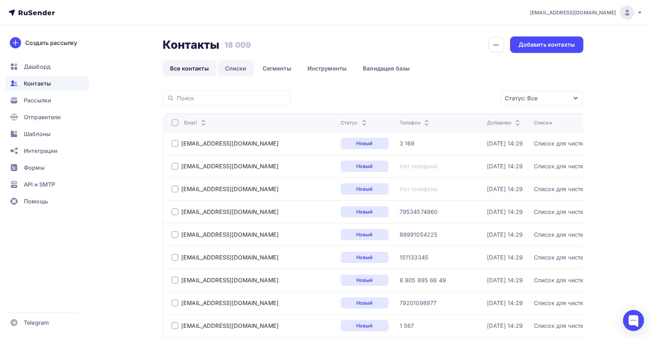
click at [244, 67] on link "Списки" at bounding box center [236, 68] width 36 height 16
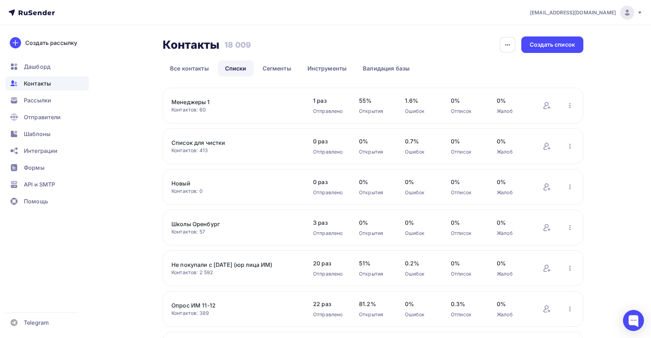
click at [213, 102] on link "Менеджеры 1" at bounding box center [230, 102] width 119 height 8
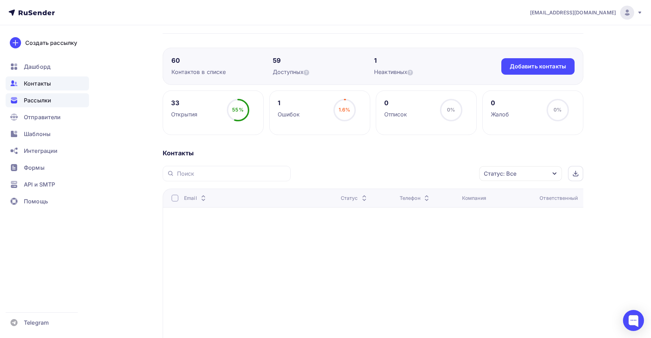
scroll to position [35, 0]
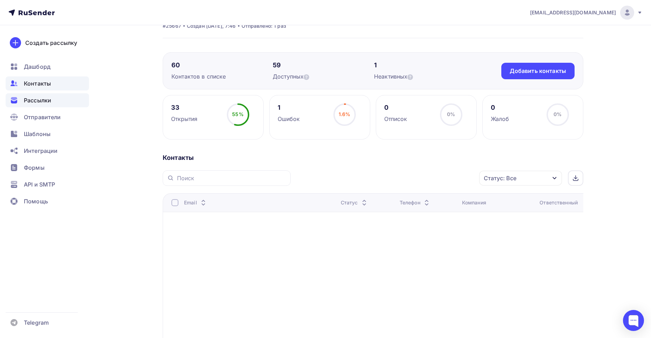
click at [65, 101] on div "Рассылки" at bounding box center [47, 100] width 83 height 14
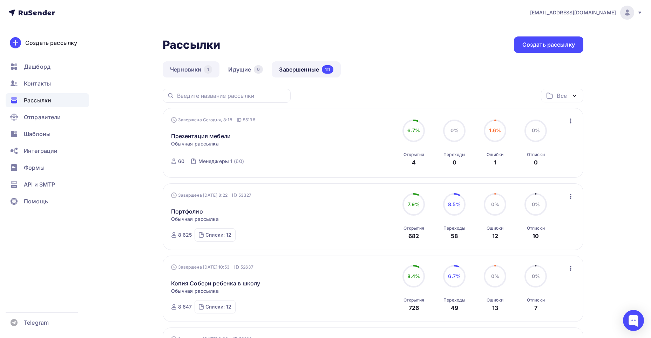
click at [188, 69] on link "Черновики 1" at bounding box center [191, 69] width 57 height 16
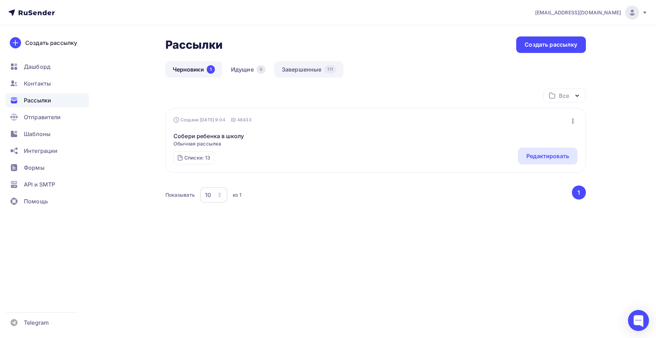
click at [295, 67] on link "Завершенные 111" at bounding box center [308, 69] width 69 height 16
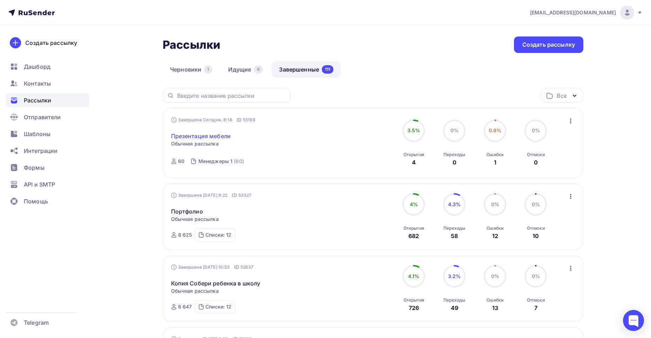
click at [196, 132] on link "Презентация мебели" at bounding box center [201, 136] width 60 height 8
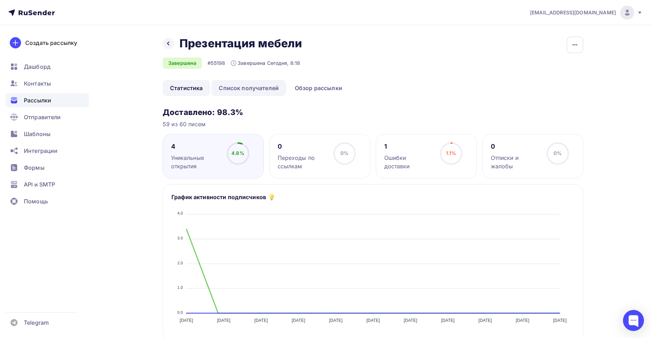
click at [249, 93] on link "Список получателей" at bounding box center [248, 88] width 75 height 16
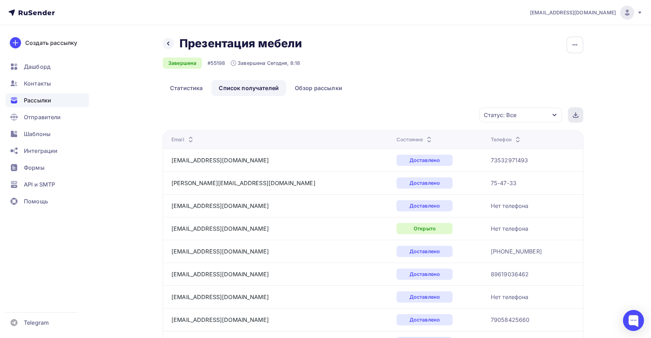
click at [571, 114] on div at bounding box center [575, 114] width 15 height 15
click at [578, 113] on div at bounding box center [575, 114] width 15 height 15
click at [49, 99] on span "Рассылки" at bounding box center [37, 100] width 27 height 8
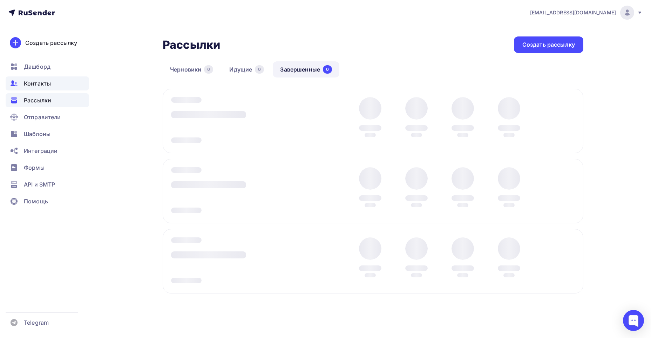
click at [48, 86] on span "Контакты" at bounding box center [37, 83] width 27 height 8
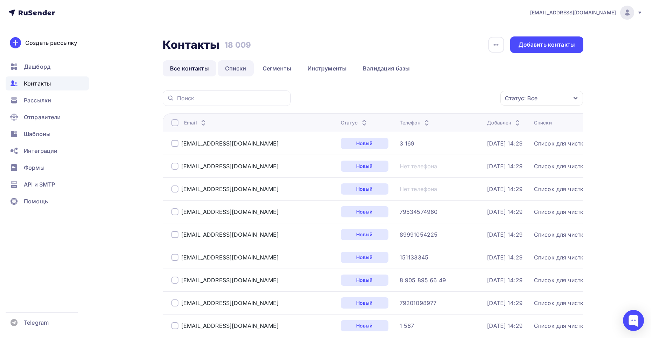
click at [241, 66] on link "Списки" at bounding box center [236, 68] width 36 height 16
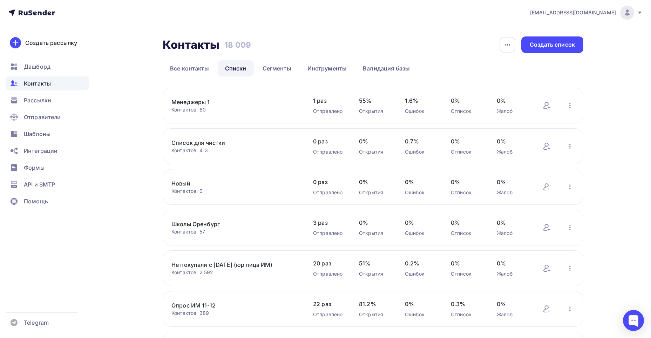
click at [189, 105] on link "Менеджеры 1" at bounding box center [230, 102] width 119 height 8
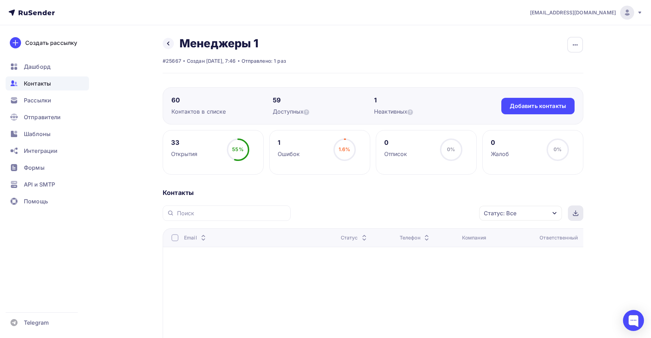
click at [576, 214] on icon at bounding box center [576, 213] width 6 height 6
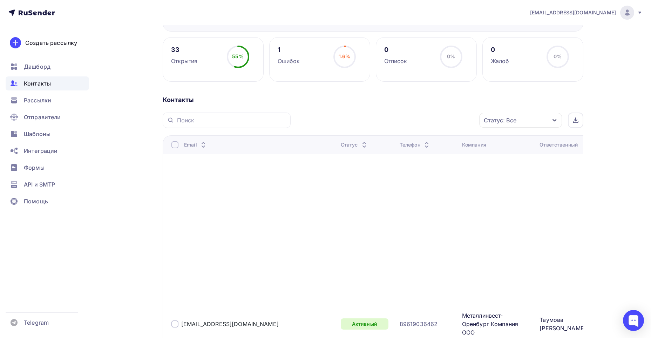
scroll to position [105, 0]
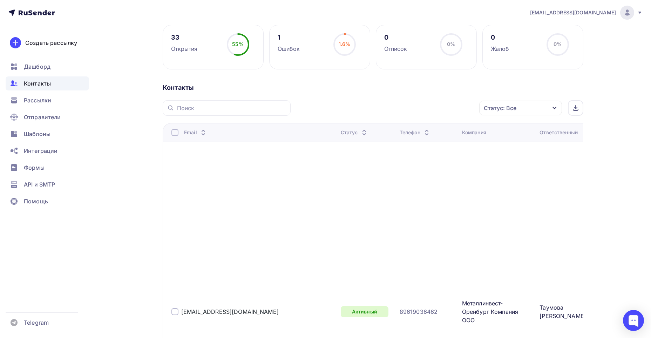
click at [173, 134] on div at bounding box center [174, 132] width 7 height 7
click at [570, 106] on div at bounding box center [575, 107] width 15 height 15
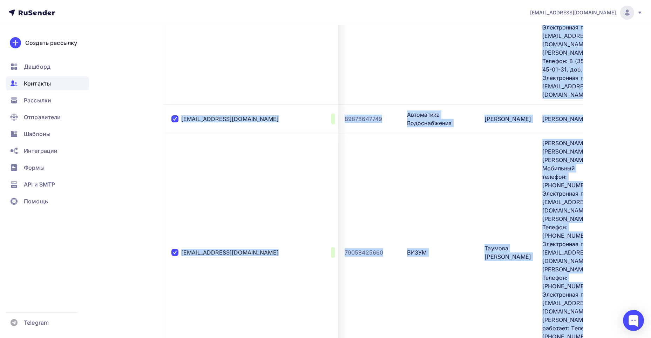
scroll to position [3223, 0]
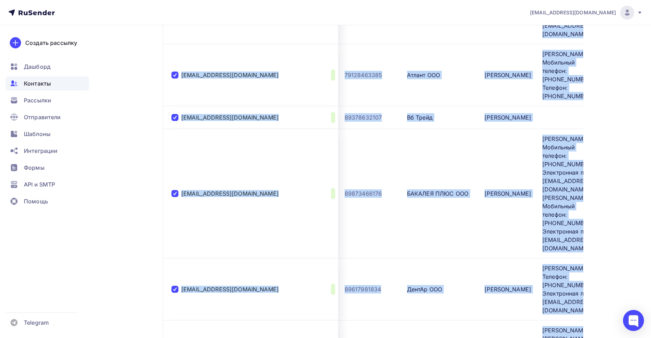
drag, startPoint x: 173, startPoint y: 149, endPoint x: 582, endPoint y: 301, distance: 436.9
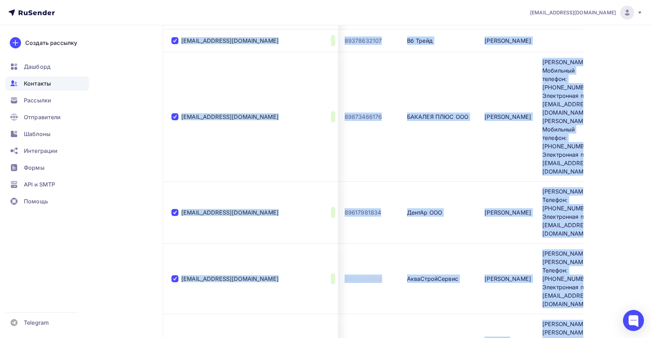
scroll to position [3474, 0]
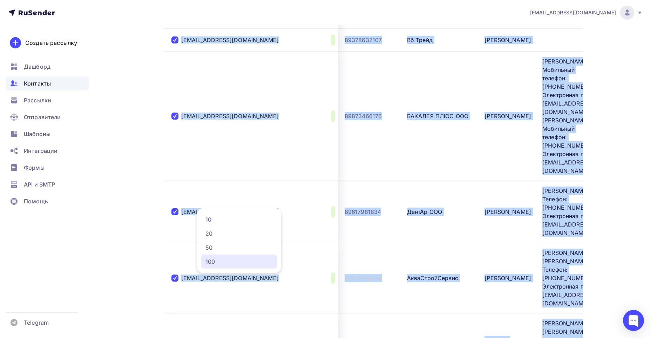
click at [209, 261] on div "100" at bounding box center [238, 261] width 67 height 8
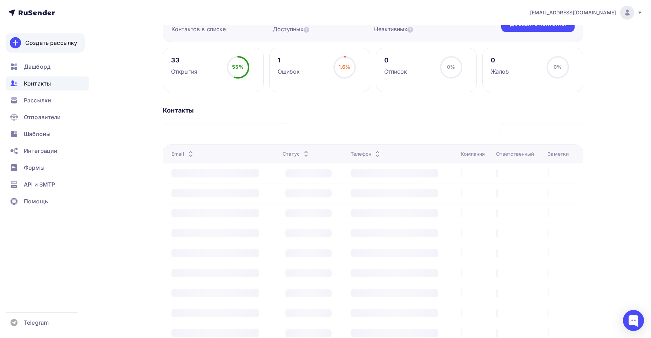
scroll to position [15, 0]
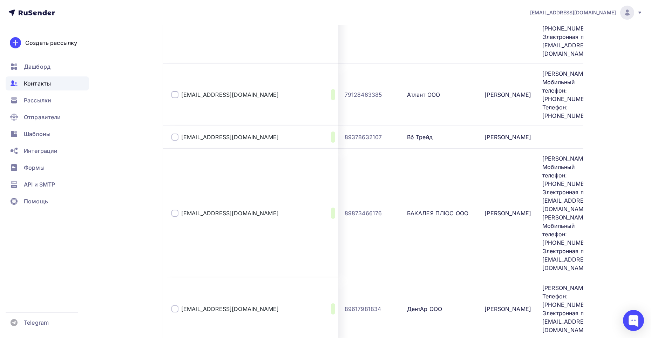
scroll to position [3474, 0]
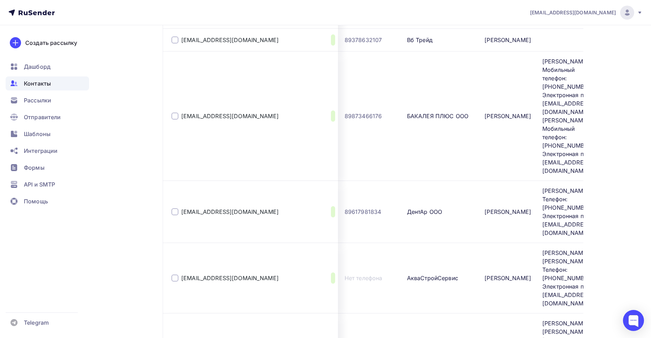
drag, startPoint x: 173, startPoint y: 137, endPoint x: 569, endPoint y: 248, distance: 410.5
click at [207, 265] on div "100" at bounding box center [238, 261] width 67 height 8
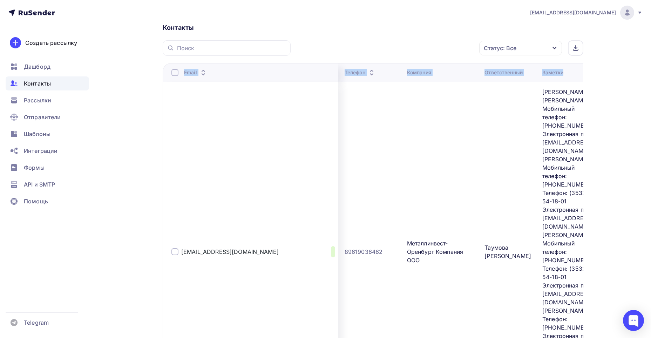
scroll to position [153, 0]
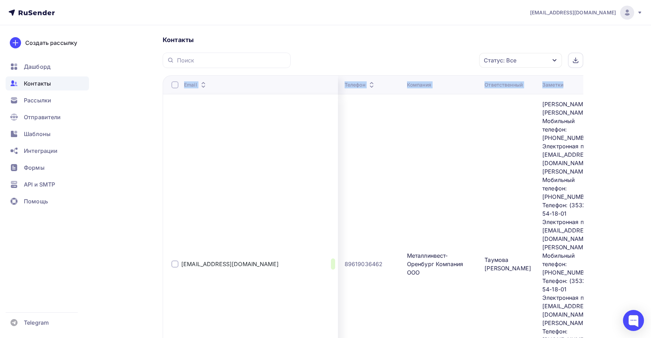
click at [174, 111] on td "[EMAIL_ADDRESS][DOMAIN_NAME]" at bounding box center [250, 264] width 175 height 340
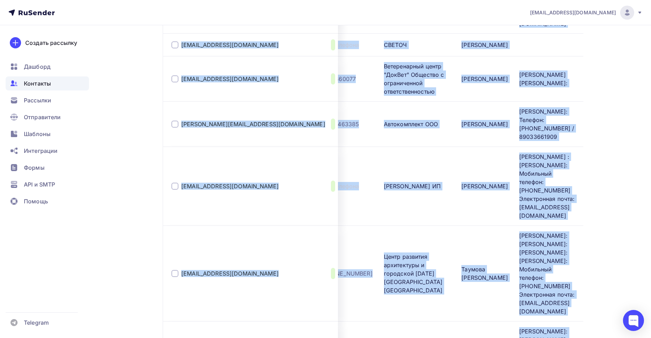
scroll to position [4119, 0]
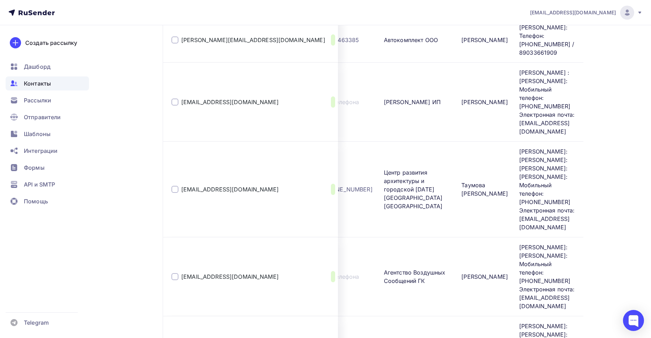
drag, startPoint x: 172, startPoint y: 108, endPoint x: 557, endPoint y: 242, distance: 407.9
copy table "Email Статус Телефон Компания Ответственный Заметки"
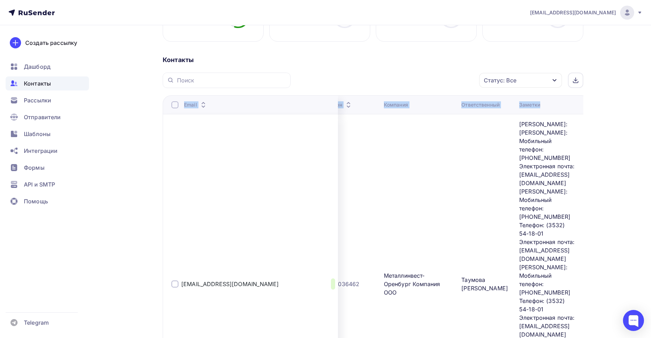
scroll to position [195, 0]
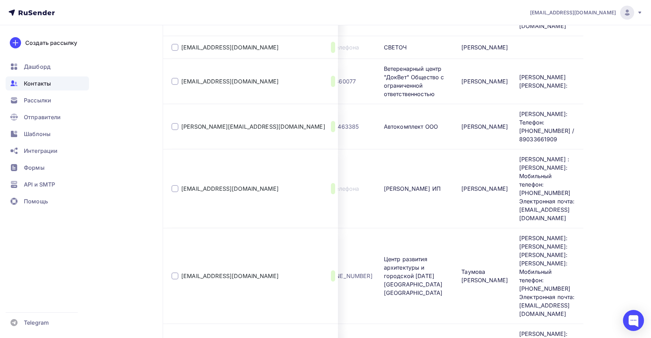
scroll to position [4119, 0]
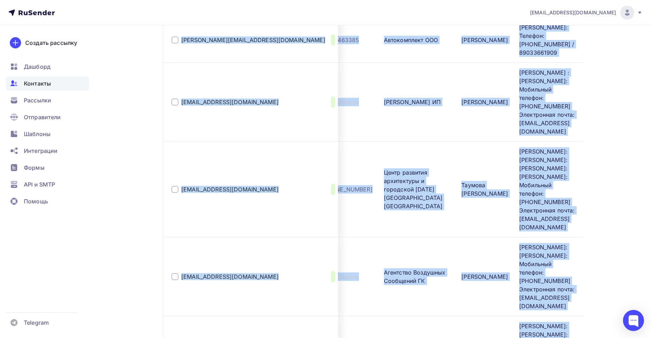
drag, startPoint x: 172, startPoint y: 200, endPoint x: 512, endPoint y: 241, distance: 343.1
copy tbody "ag.caricenceva@m-invest.ru Активный 89619036462 Металлинвест-Оренбург Компания …"
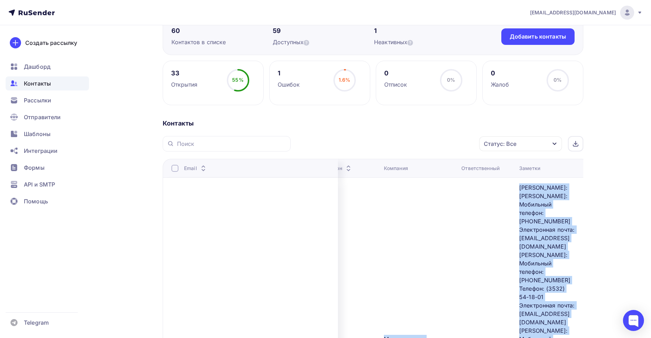
scroll to position [70, 0]
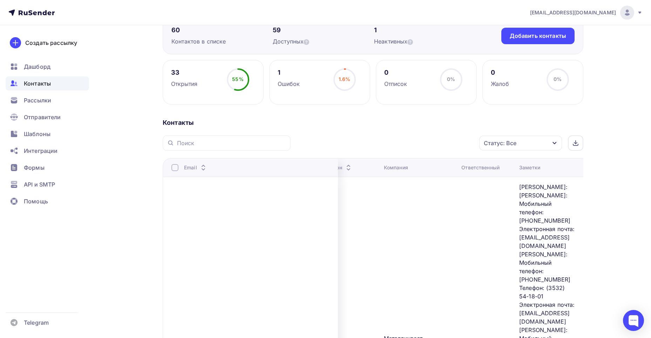
click at [389, 150] on div "Статус: Все Статус Новый Активный Не существует Переполнен Недоступен Отписан О…" at bounding box center [439, 142] width 288 height 15
click at [51, 99] on span "Рассылки" at bounding box center [37, 100] width 27 height 8
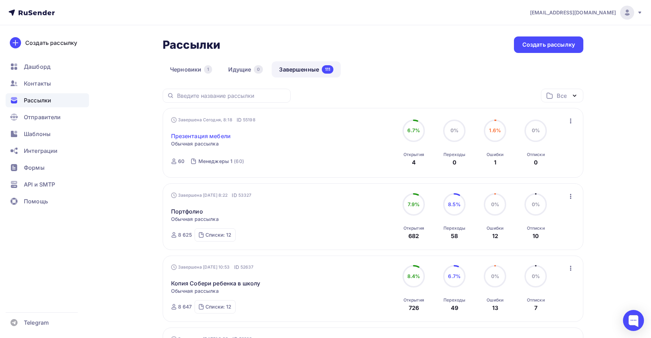
click at [225, 138] on link "Презентация мебели" at bounding box center [201, 136] width 60 height 8
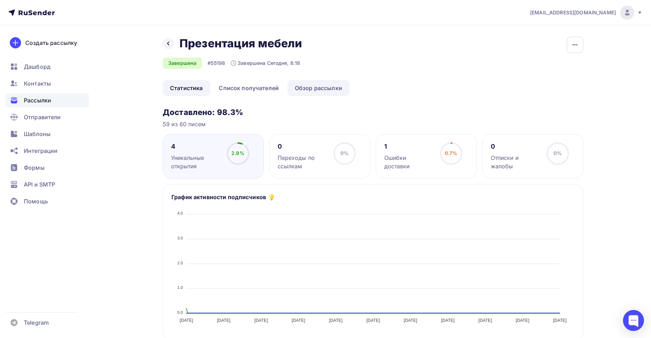
click at [302, 85] on link "Обзор рассылки" at bounding box center [318, 88] width 62 height 16
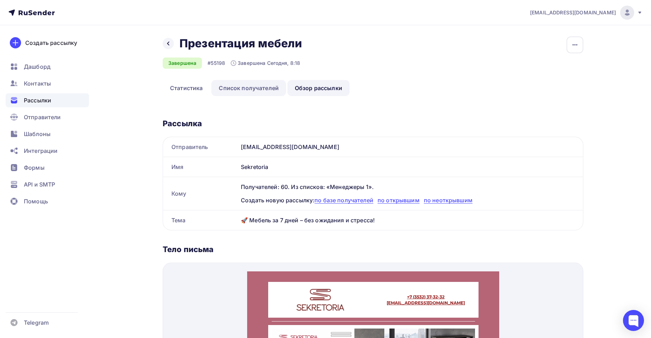
click at [253, 93] on link "Список получателей" at bounding box center [248, 88] width 75 height 16
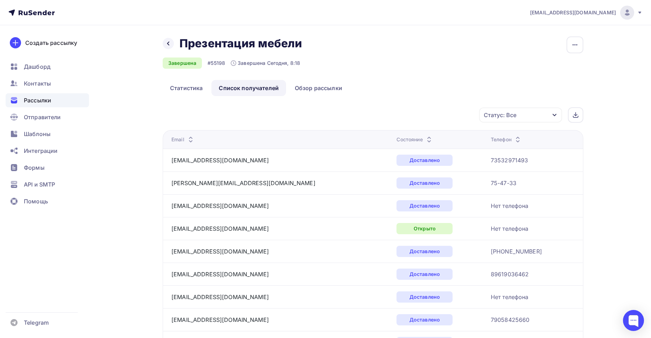
click at [485, 115] on div "Статус: Все" at bounding box center [500, 115] width 33 height 8
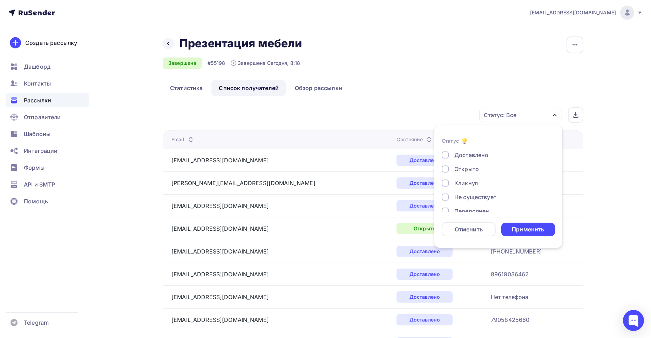
click at [446, 167] on div at bounding box center [445, 168] width 7 height 7
click at [529, 233] on div "Применить" at bounding box center [528, 229] width 32 height 8
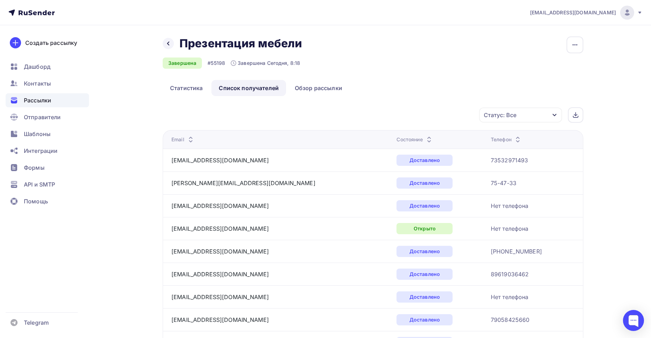
click at [497, 117] on div "Статус: Все" at bounding box center [500, 115] width 33 height 8
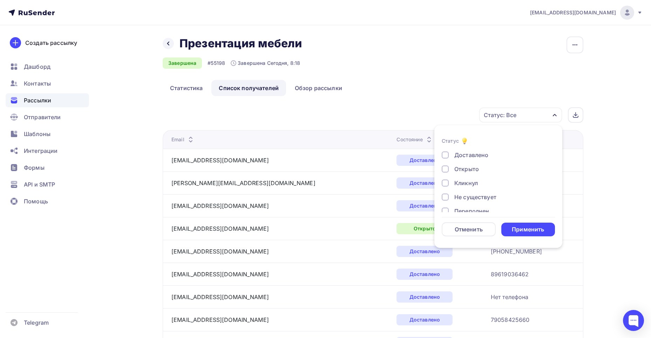
click at [442, 168] on div at bounding box center [445, 168] width 7 height 7
click at [526, 229] on div "Применить" at bounding box center [528, 229] width 32 height 8
